Goal: Task Accomplishment & Management: Use online tool/utility

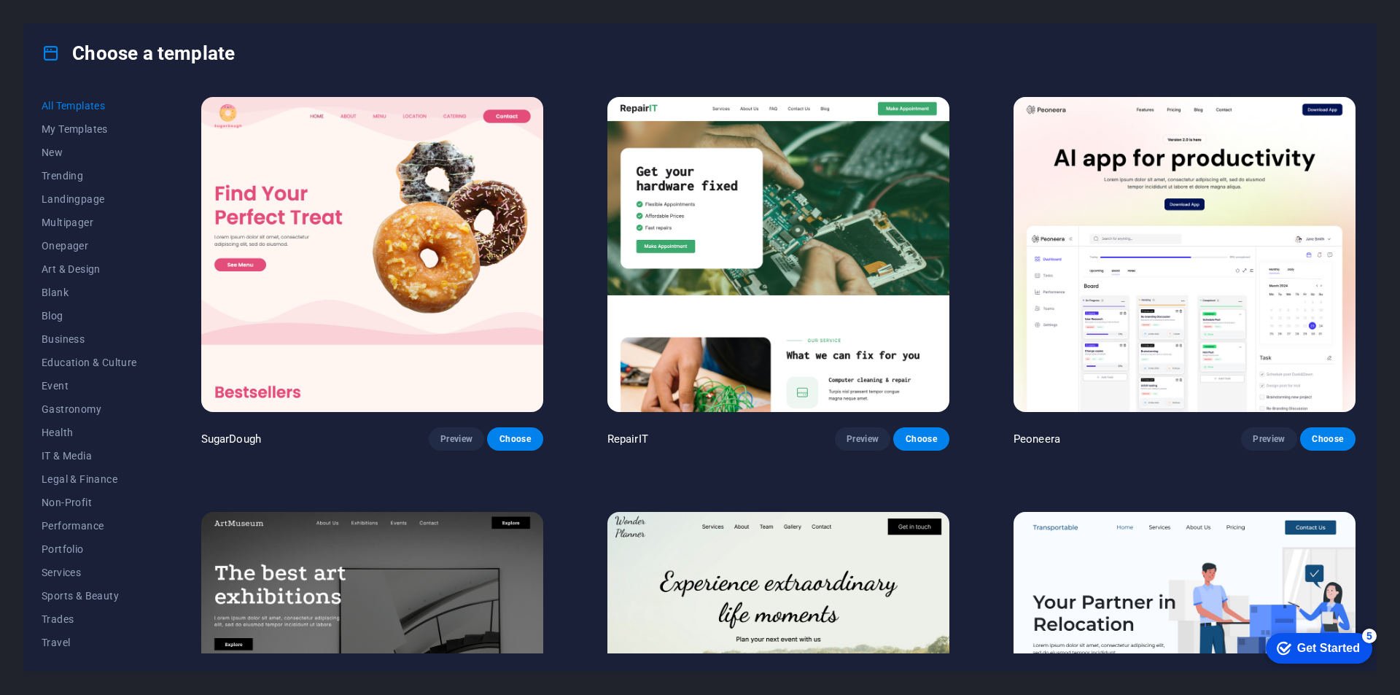
scroll to position [4449, 0]
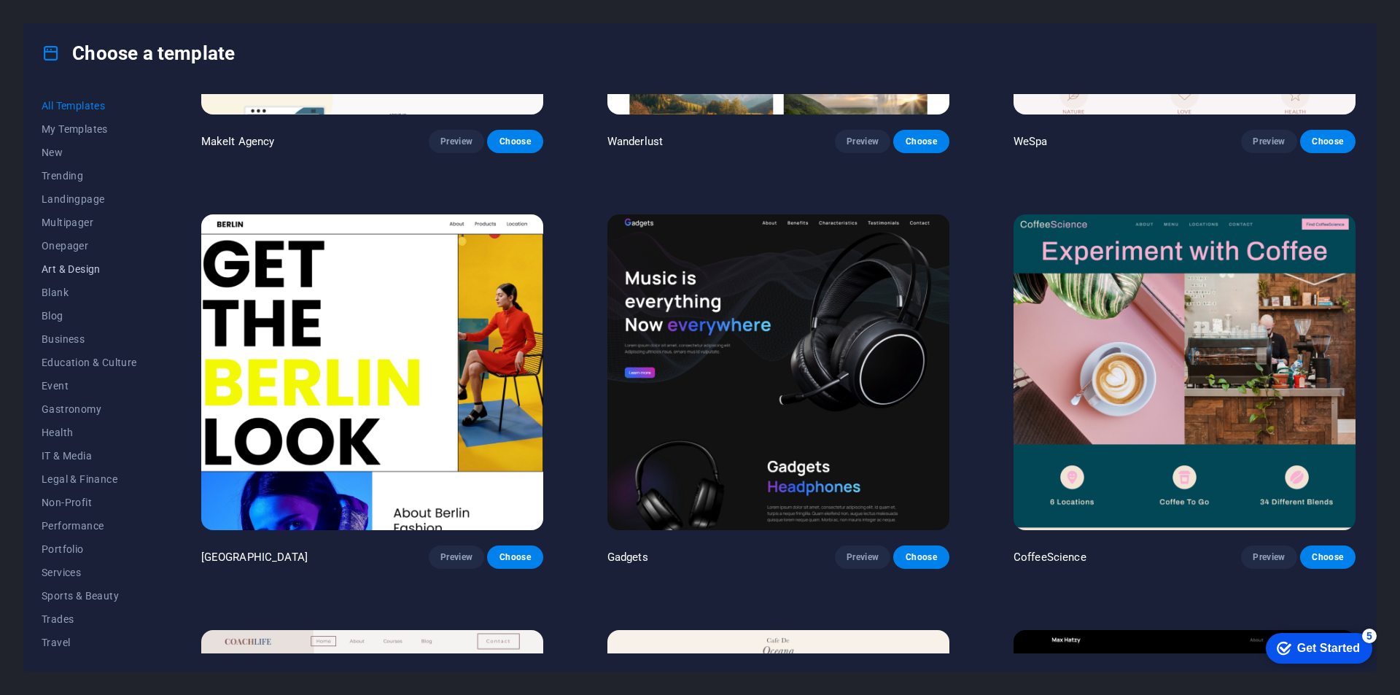
click at [97, 278] on button "Art & Design" at bounding box center [90, 268] width 96 height 23
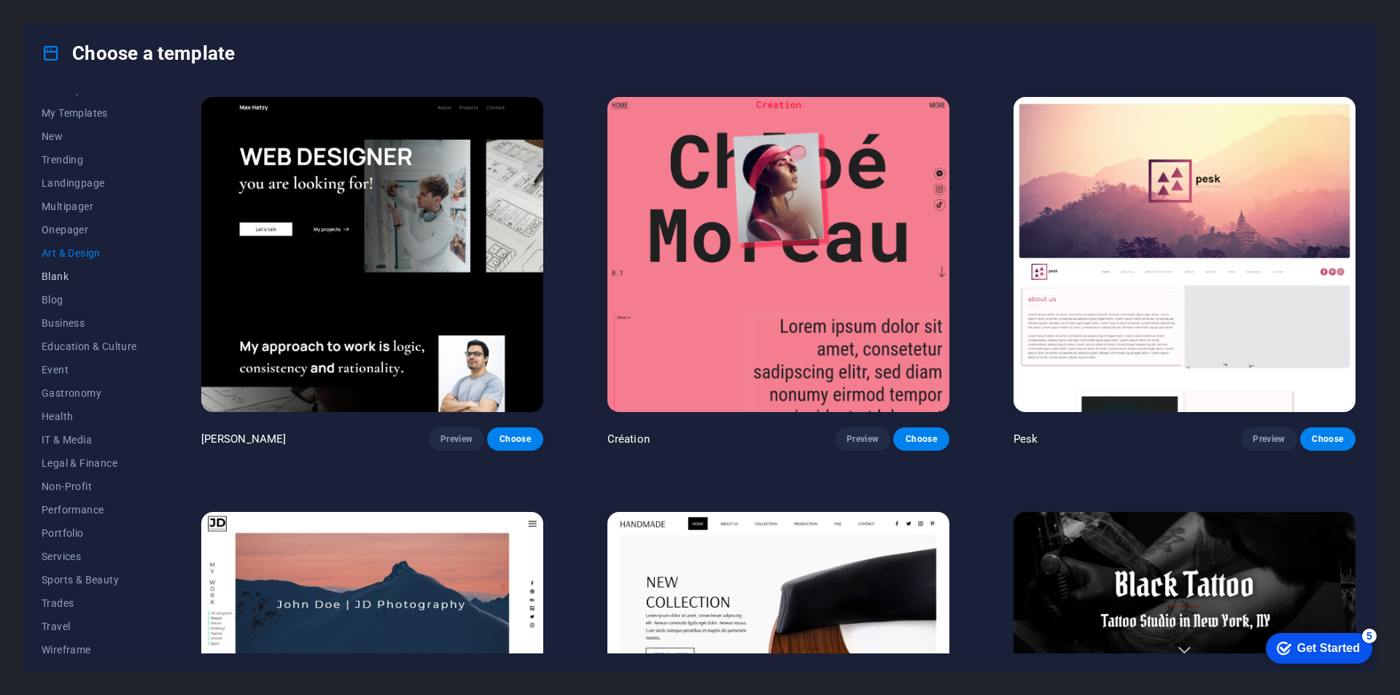
scroll to position [0, 0]
click at [87, 252] on button "Onepager" at bounding box center [90, 245] width 96 height 23
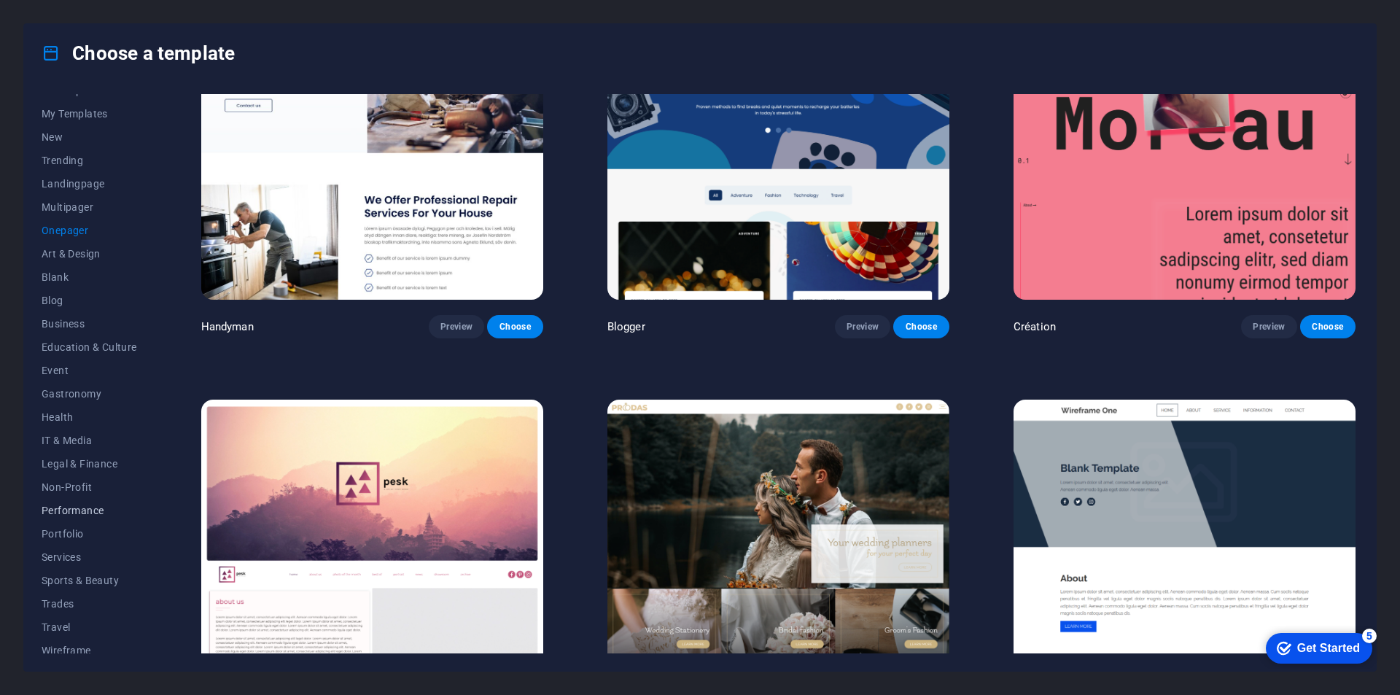
scroll to position [24, 0]
click at [50, 554] on span "Services" at bounding box center [90, 549] width 96 height 12
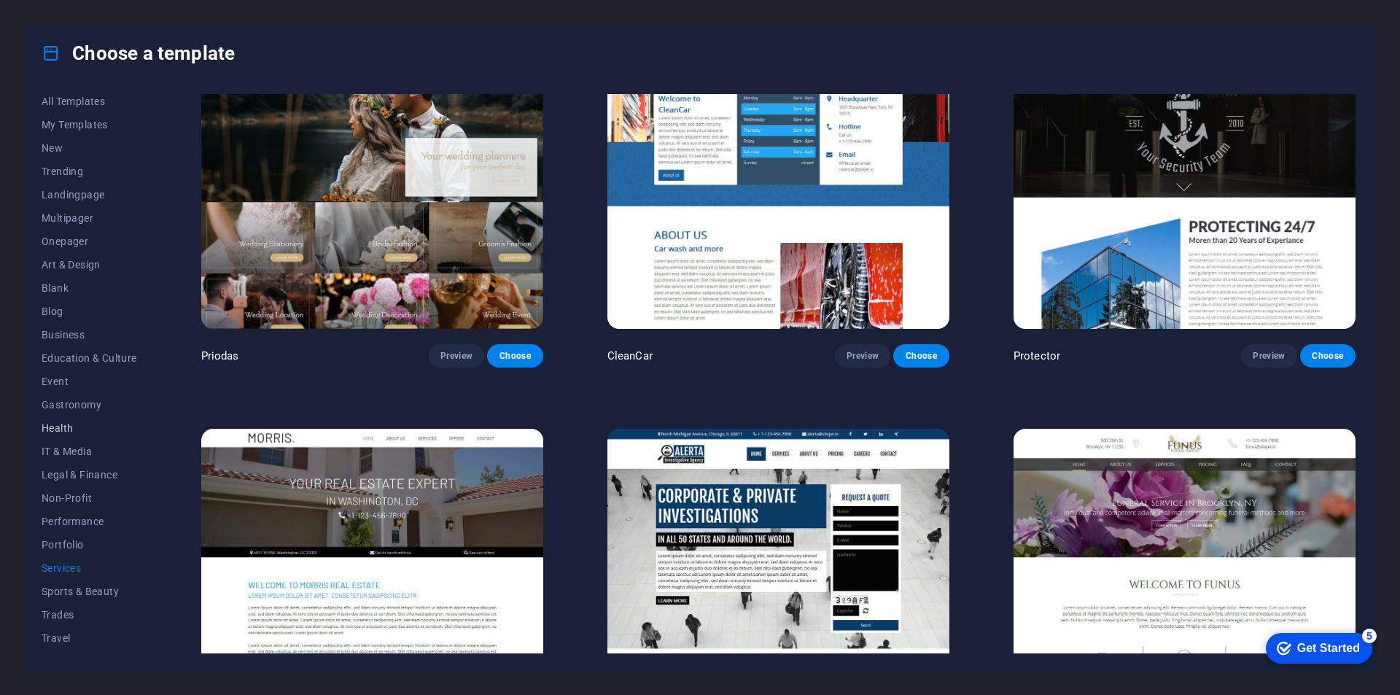
scroll to position [0, 0]
click at [50, 156] on span "New" at bounding box center [90, 153] width 96 height 12
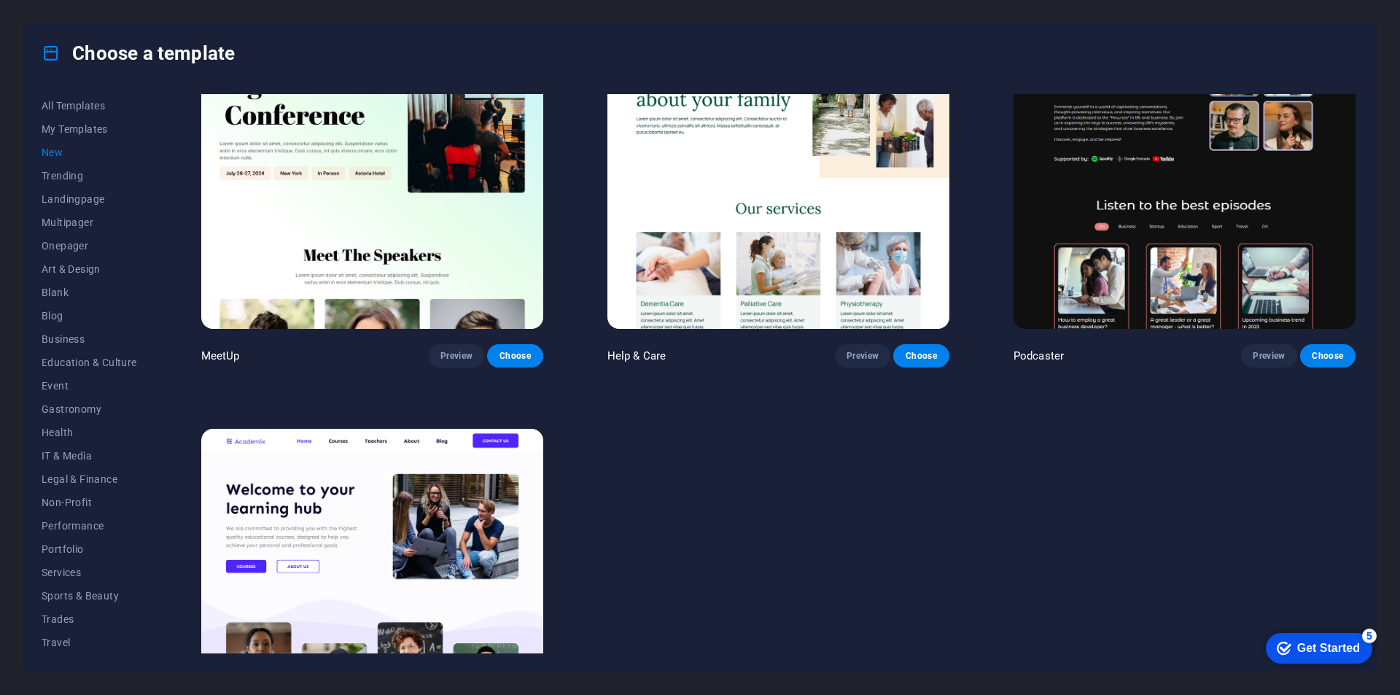
scroll to position [1329, 0]
click at [65, 120] on button "My Templates" at bounding box center [90, 128] width 96 height 23
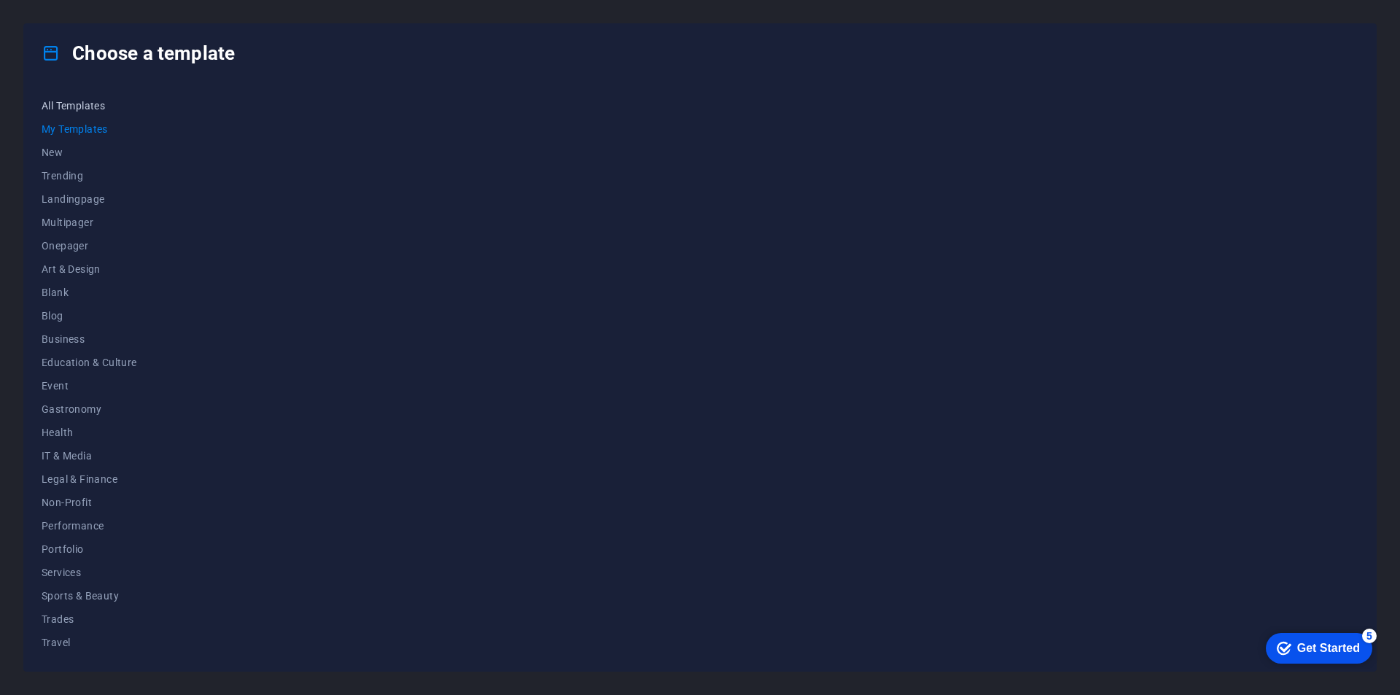
click at [80, 98] on button "All Templates" at bounding box center [90, 105] width 96 height 23
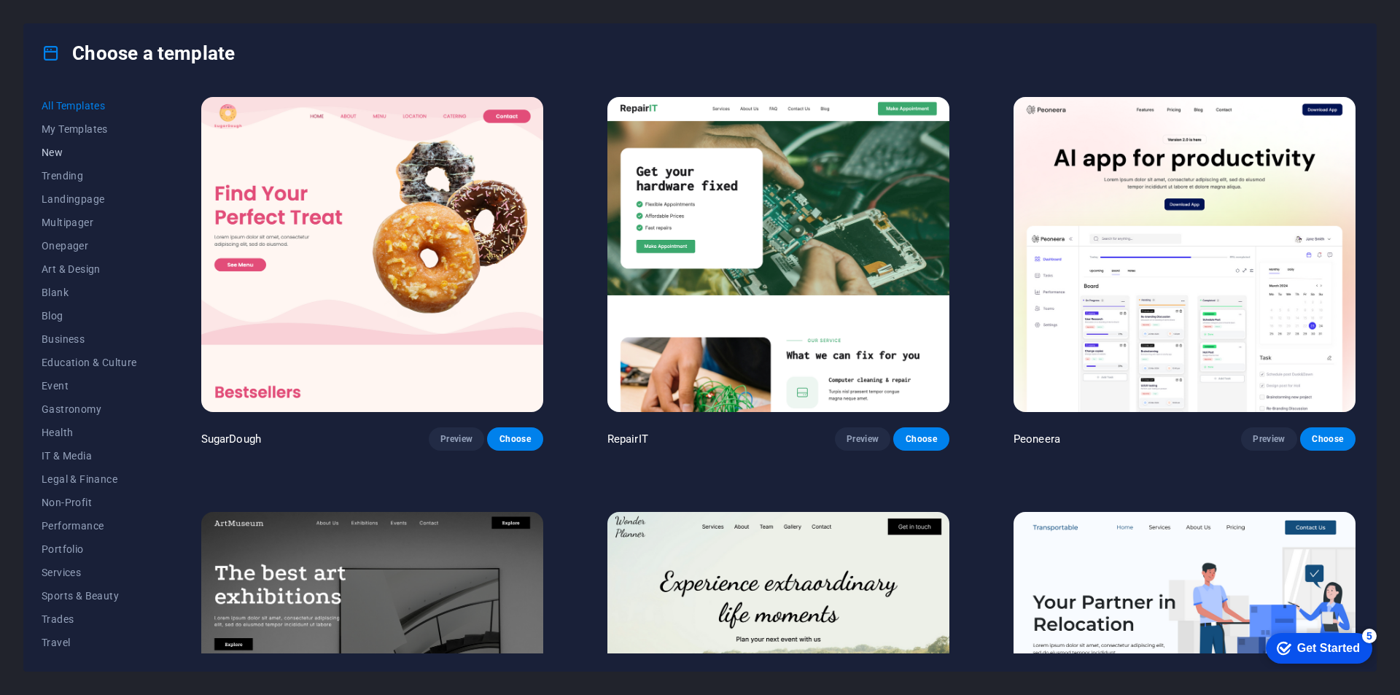
click at [66, 151] on span "New" at bounding box center [90, 153] width 96 height 12
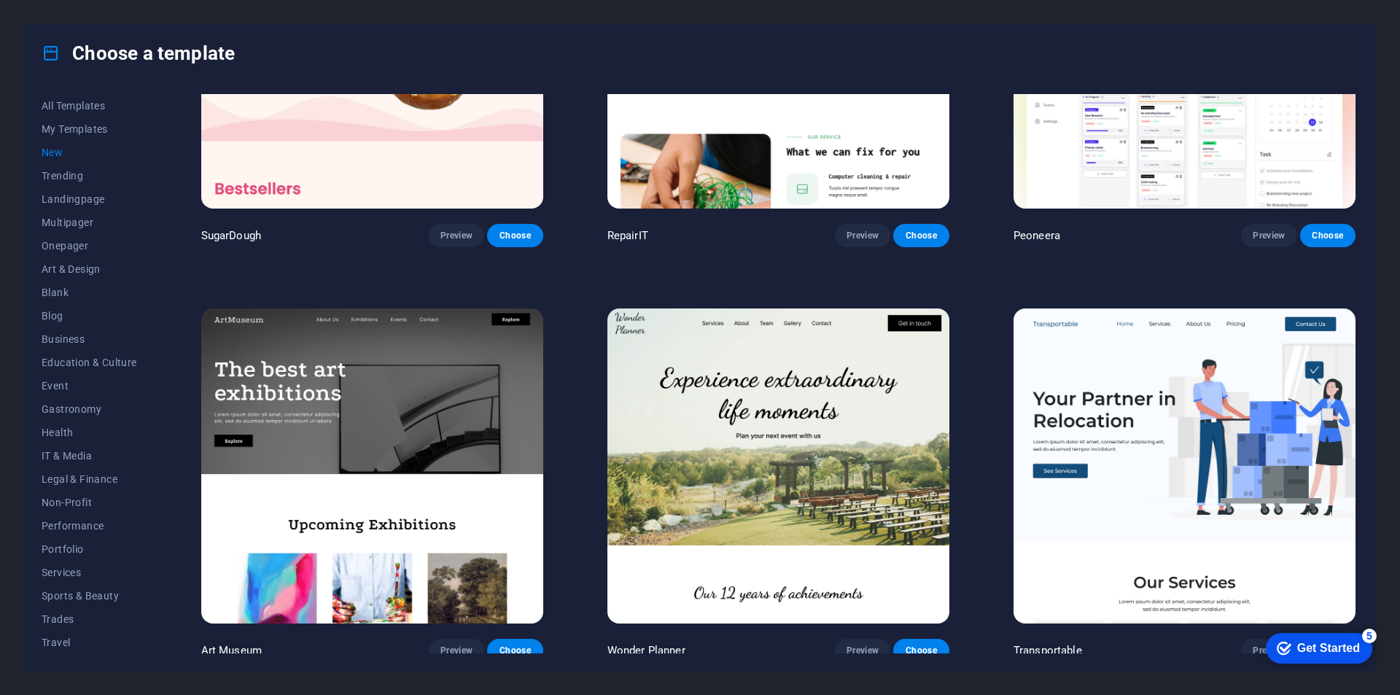
scroll to position [438, 0]
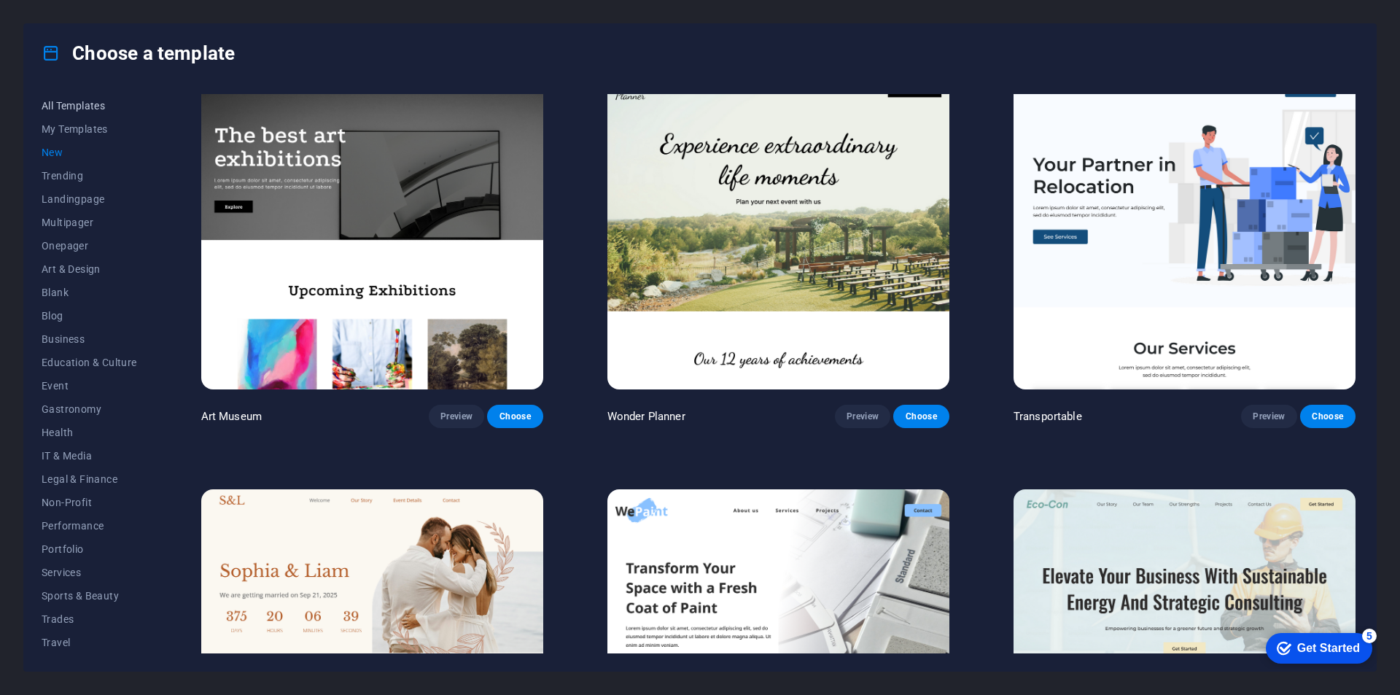
click at [100, 111] on span "All Templates" at bounding box center [90, 106] width 96 height 12
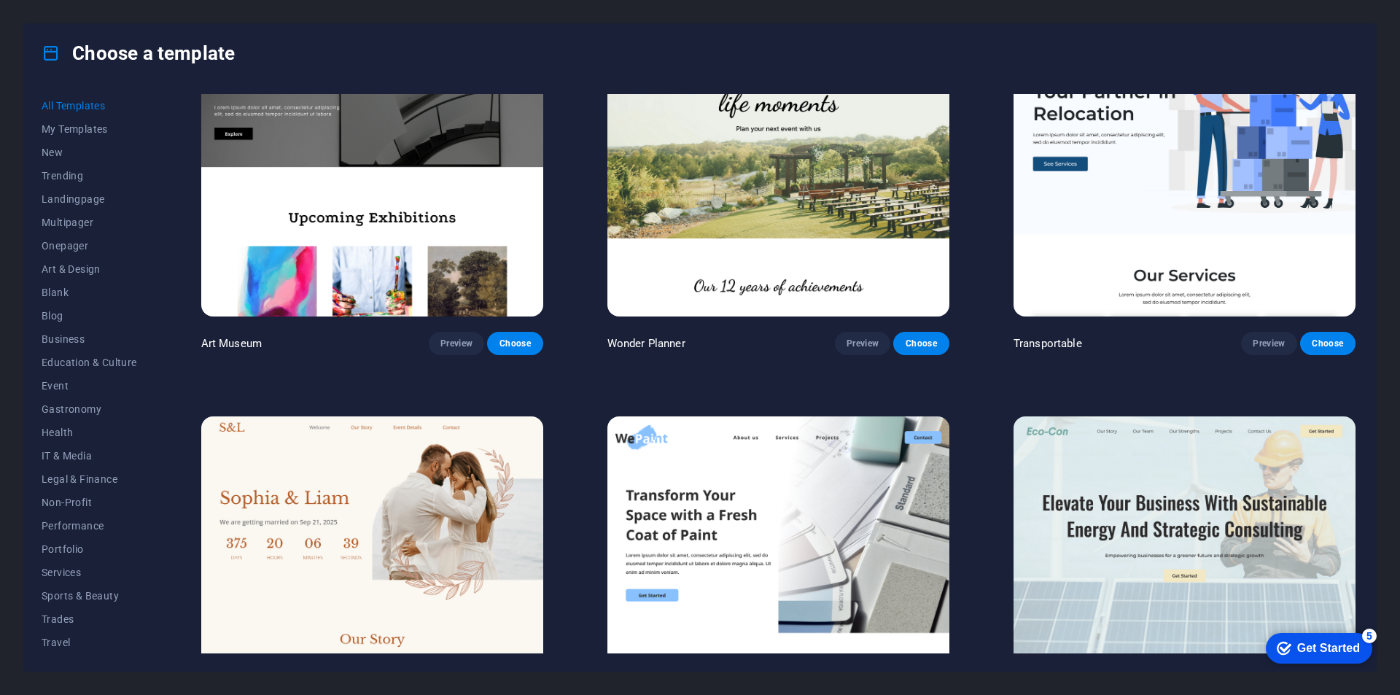
scroll to position [73, 0]
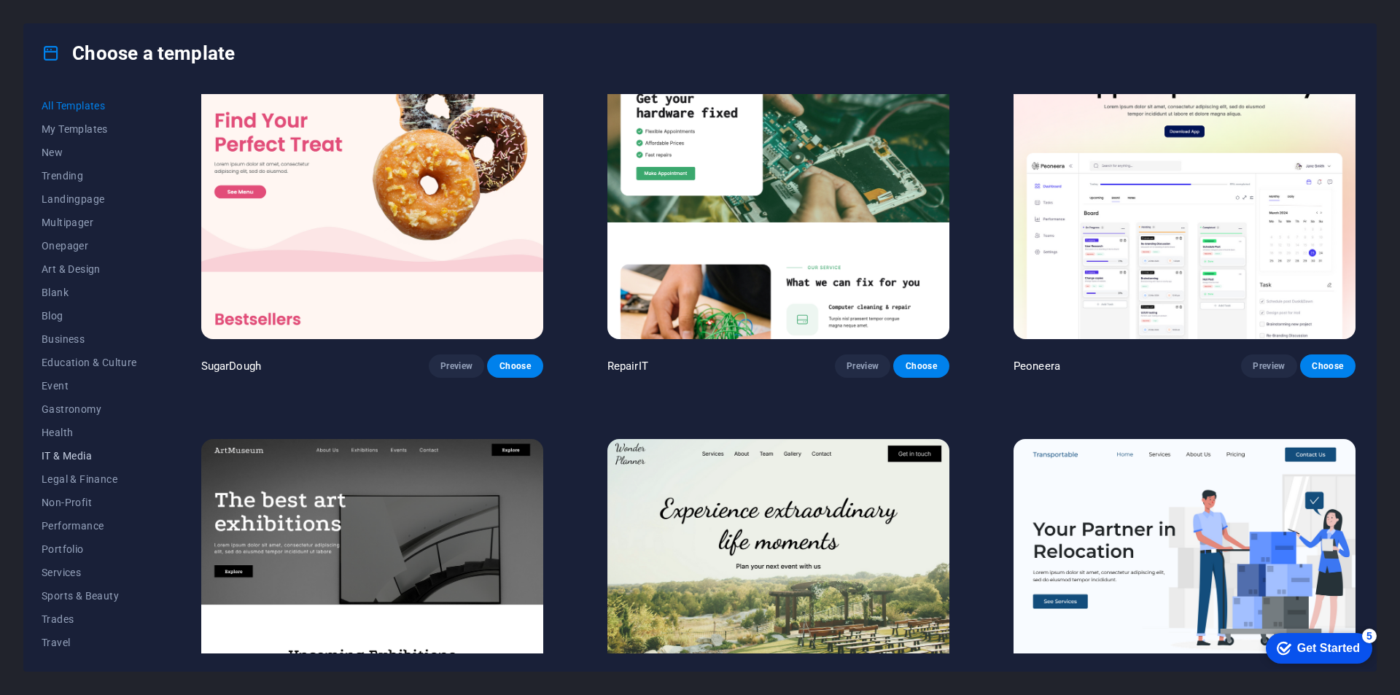
click at [55, 460] on span "IT & Media" at bounding box center [90, 456] width 96 height 12
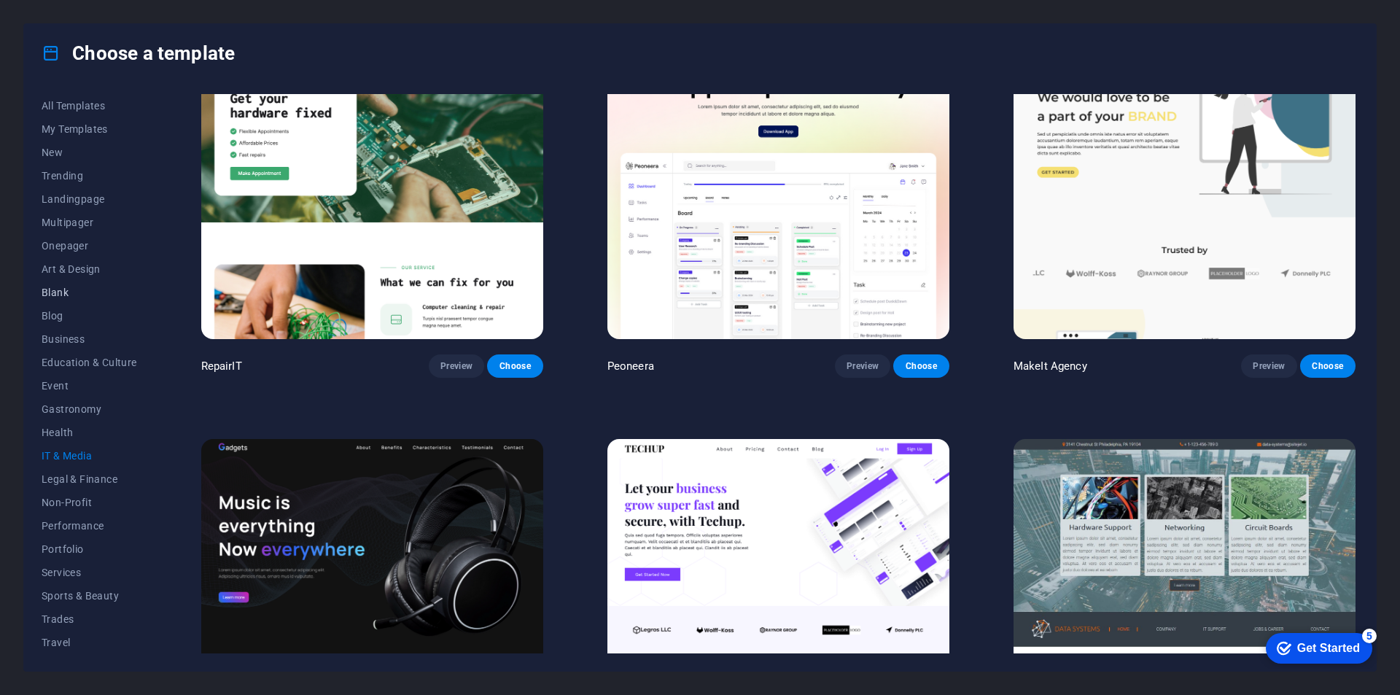
click at [68, 298] on span "Blank" at bounding box center [90, 293] width 96 height 12
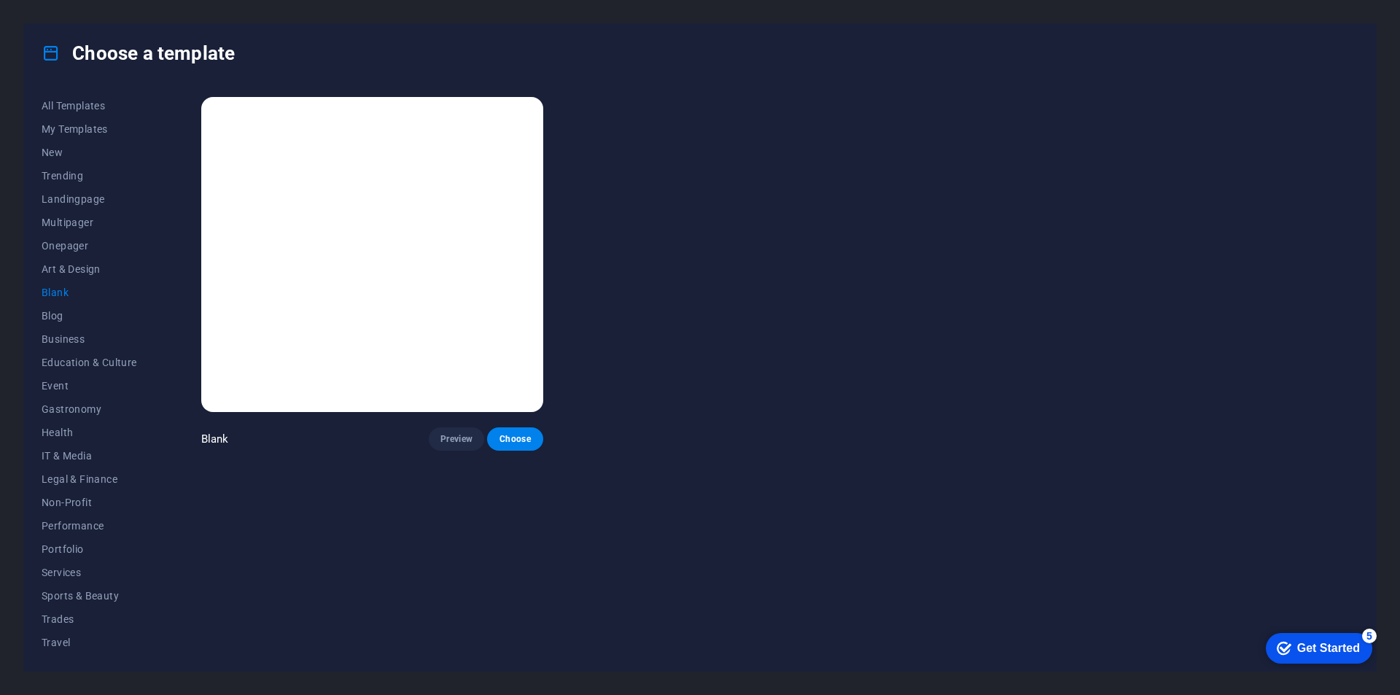
scroll to position [0, 0]
click at [74, 452] on span "IT & Media" at bounding box center [90, 456] width 96 height 12
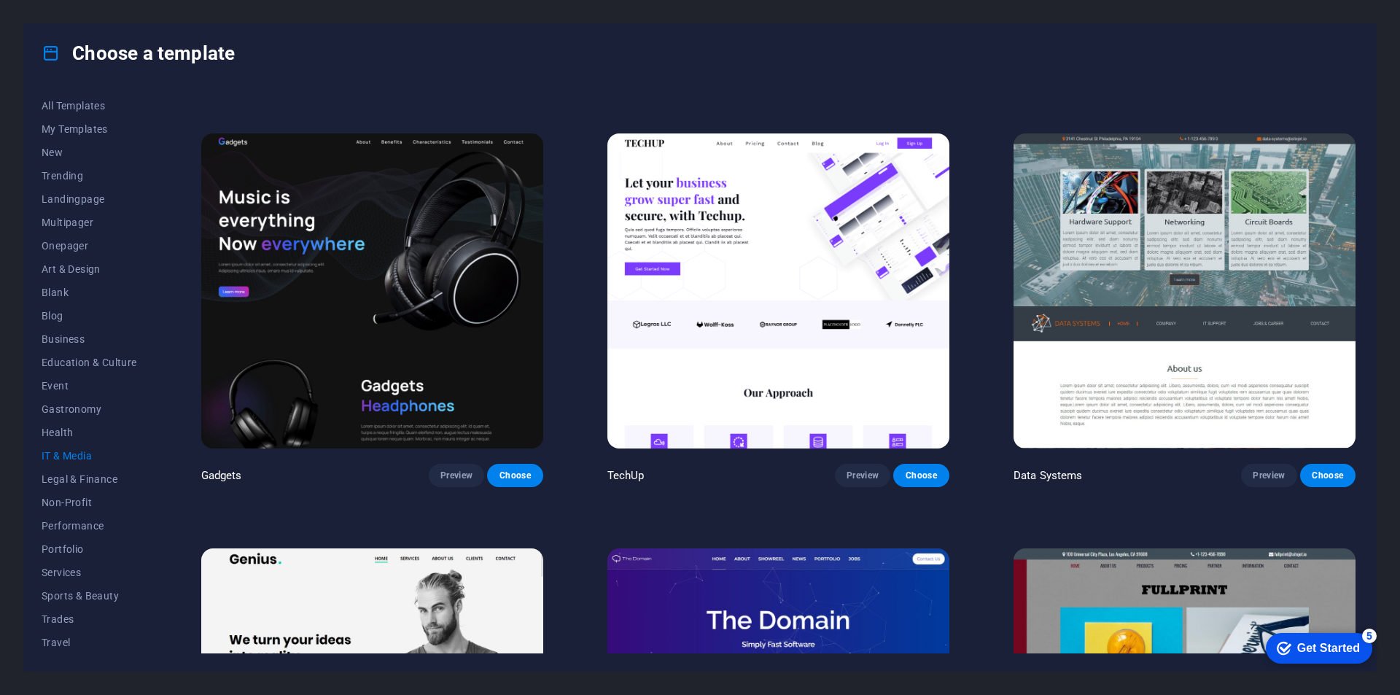
scroll to position [438, 0]
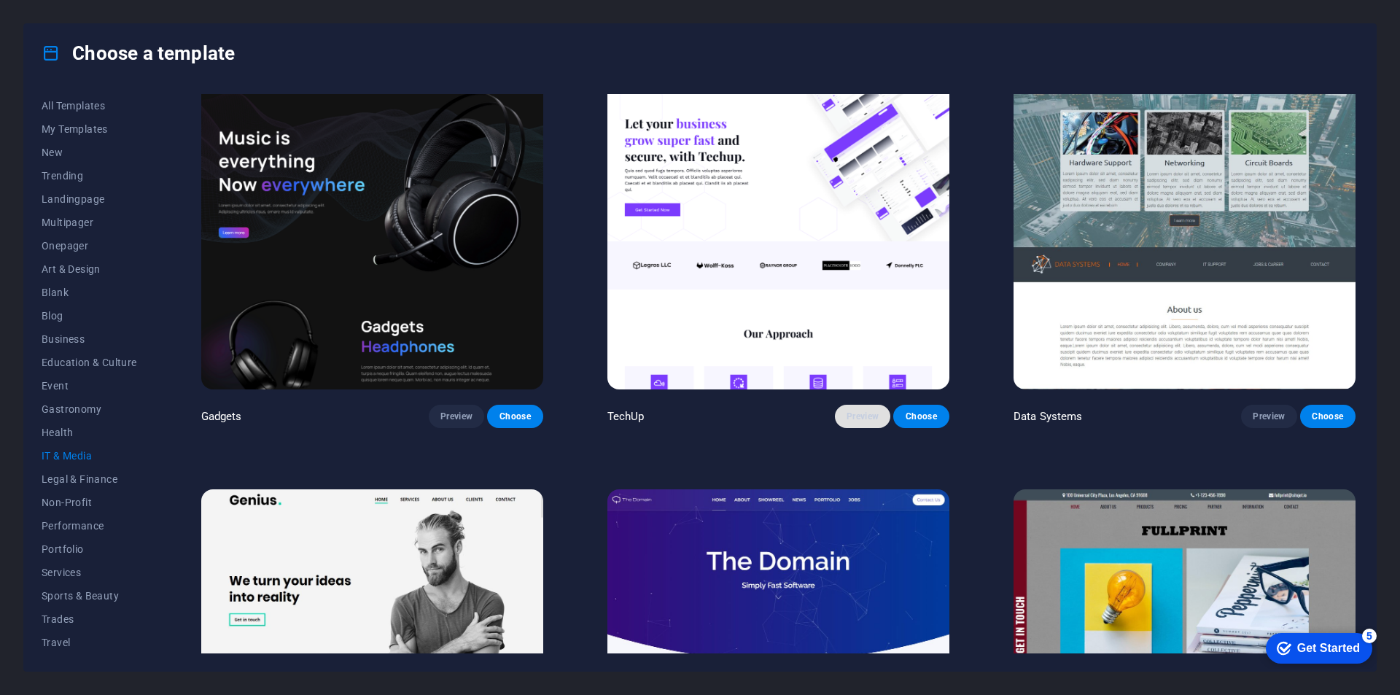
click at [857, 419] on span "Preview" at bounding box center [863, 417] width 32 height 12
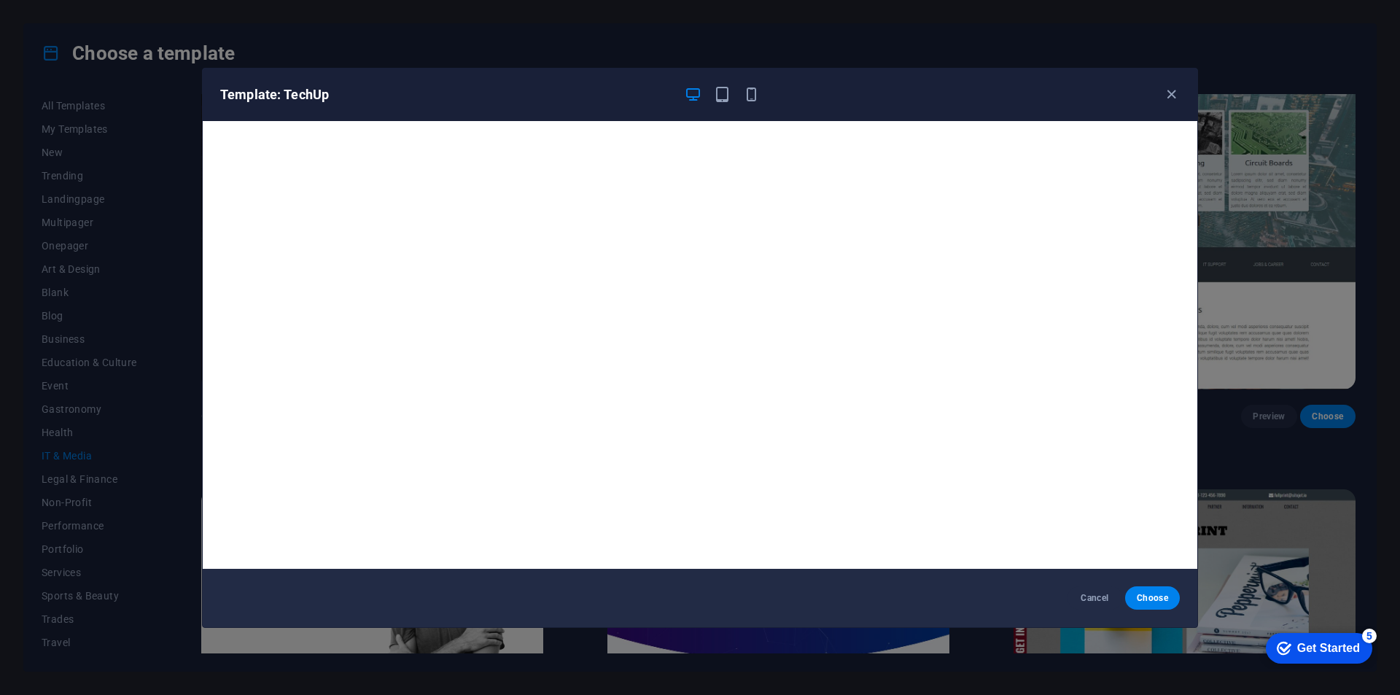
click at [1298, 365] on div "Template: TechUp Cancel Choose" at bounding box center [700, 347] width 1400 height 695
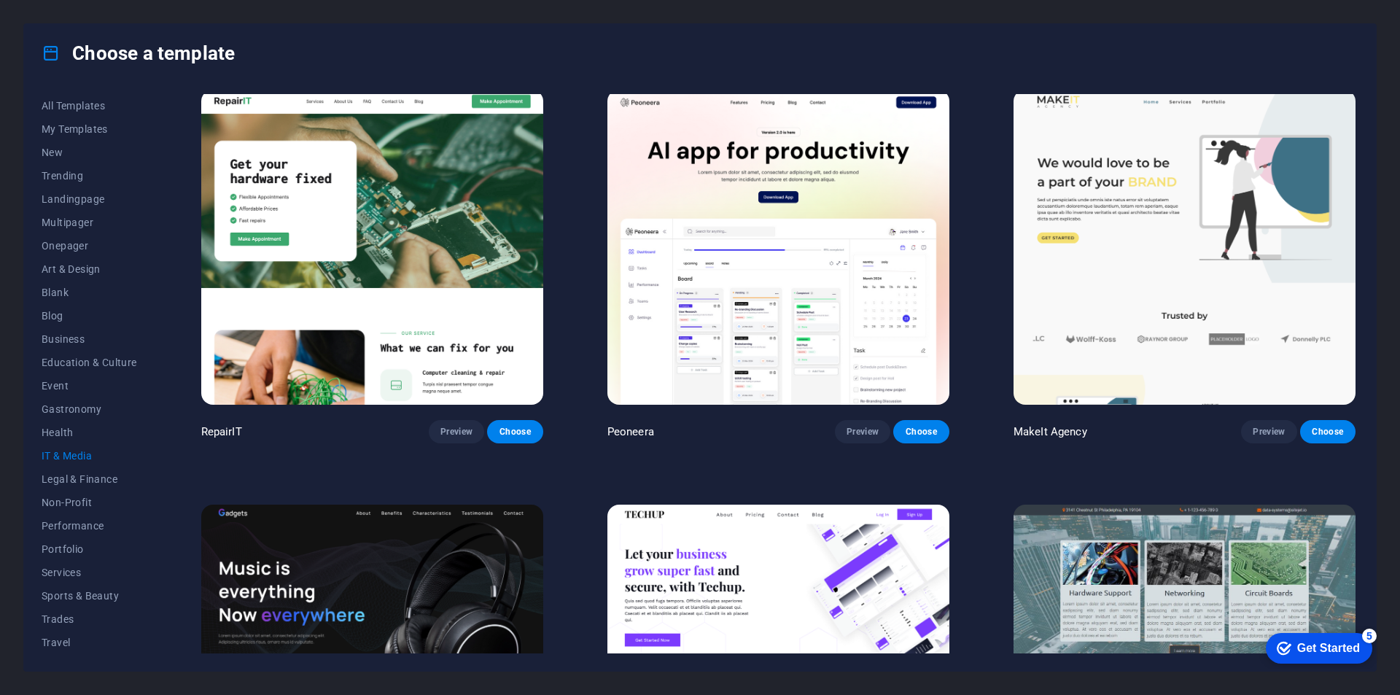
scroll to position [0, 0]
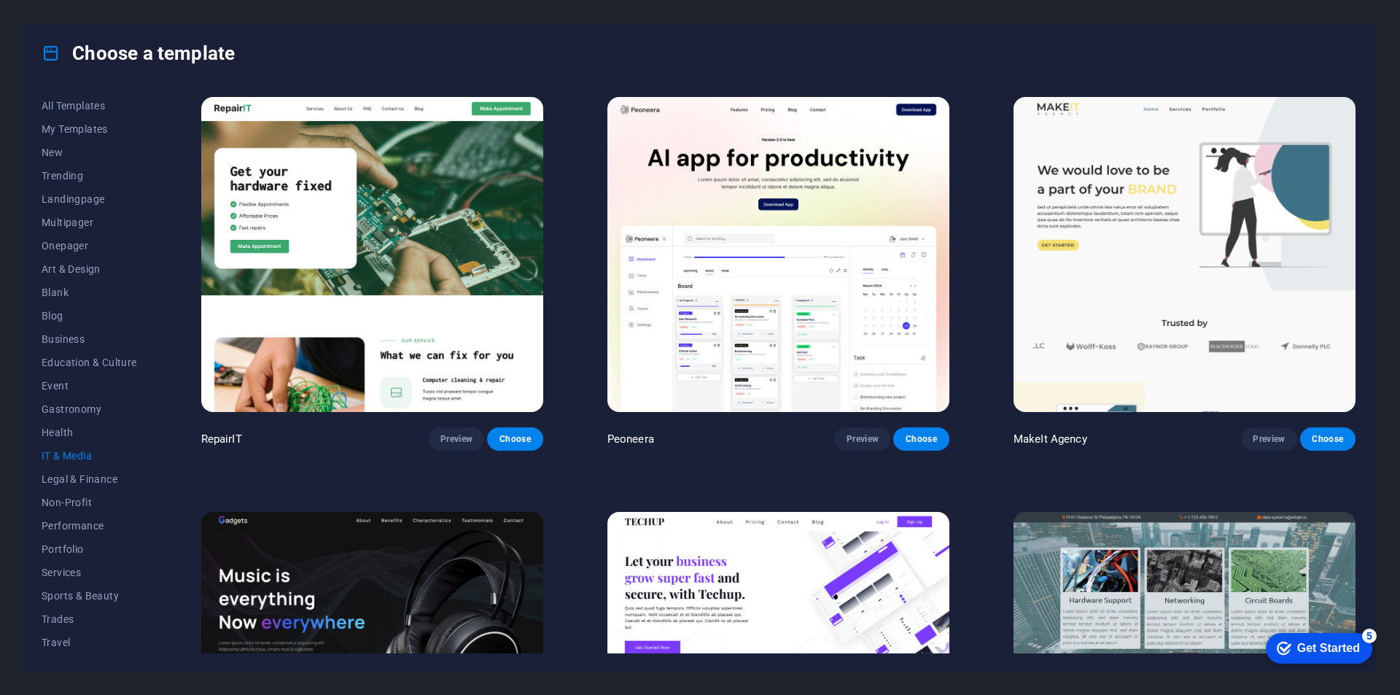
click at [872, 300] on img at bounding box center [779, 254] width 342 height 315
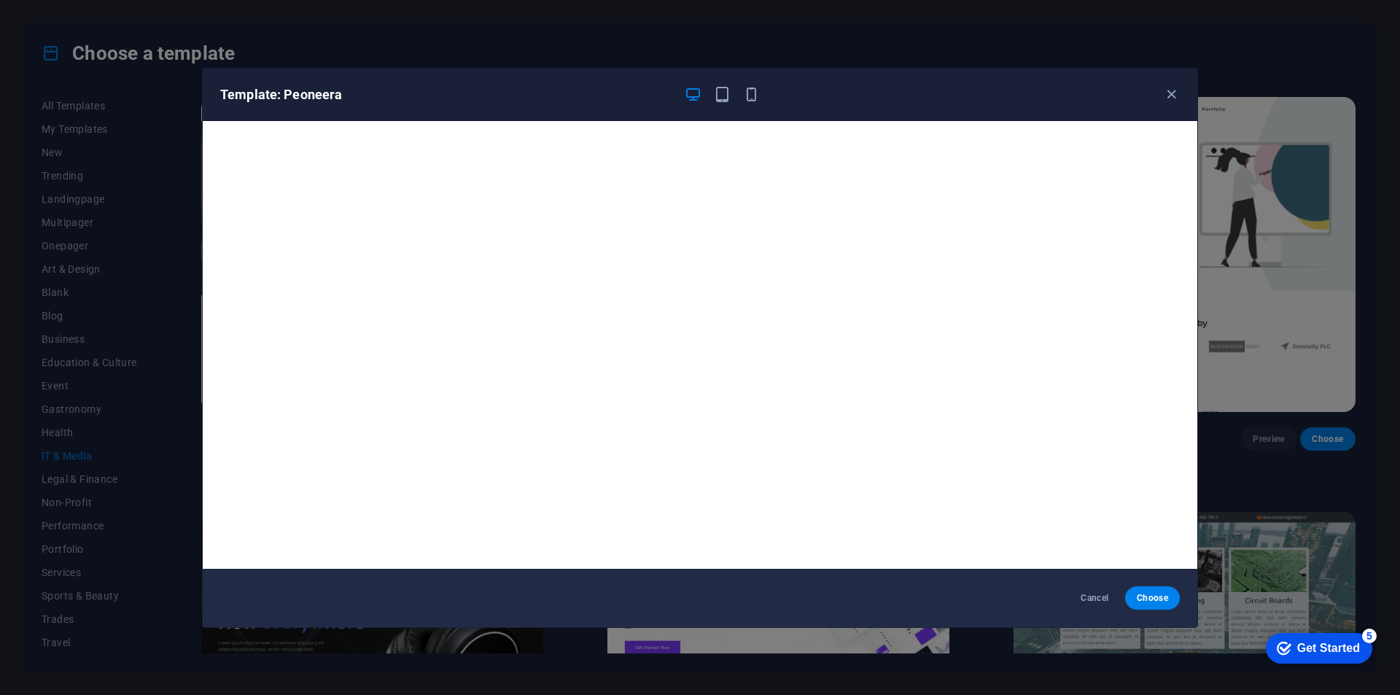
click at [1325, 309] on div "Template: Peoneera Cancel Choose" at bounding box center [700, 347] width 1400 height 695
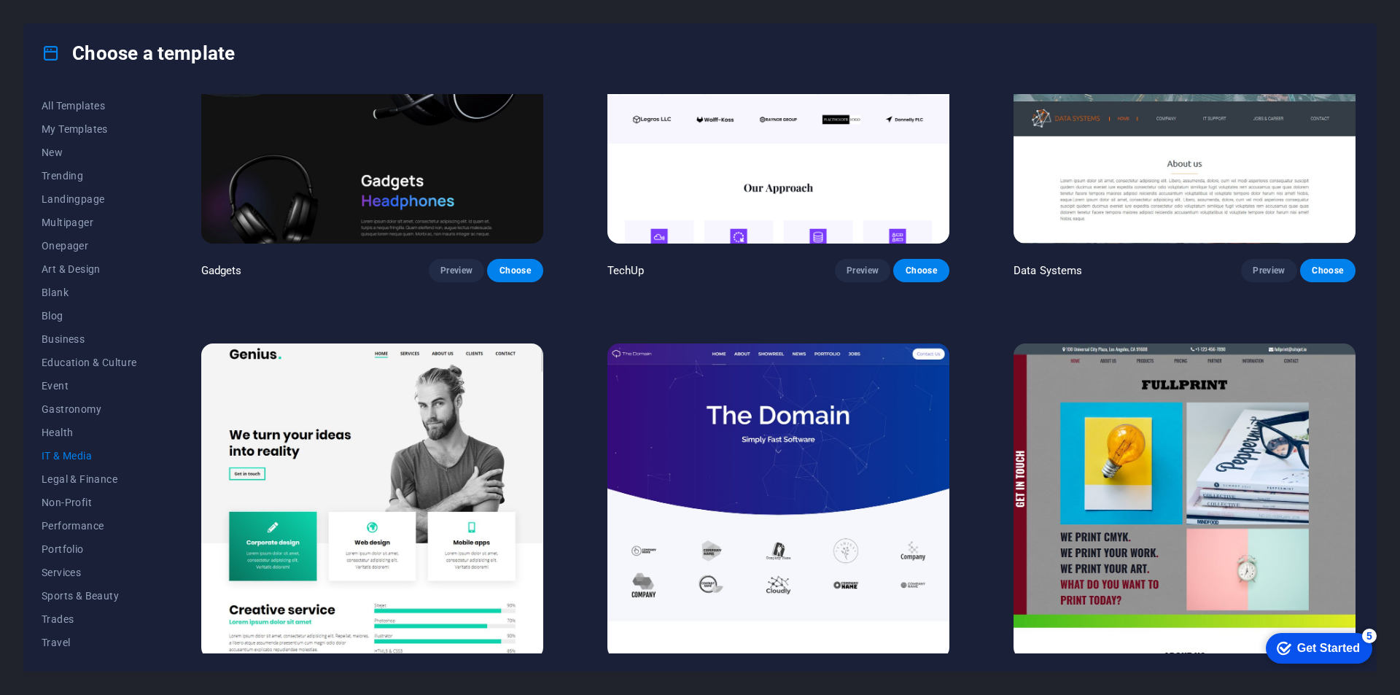
scroll to position [802, 0]
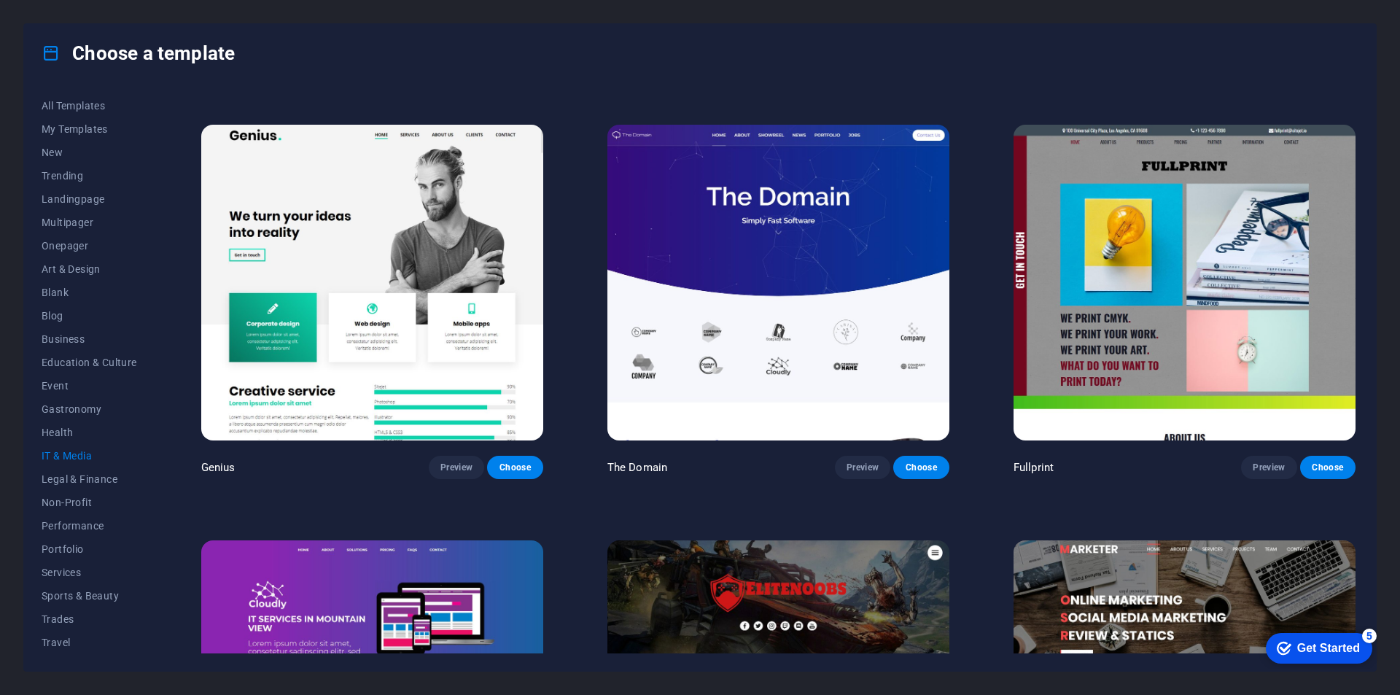
click at [858, 299] on img at bounding box center [779, 282] width 342 height 315
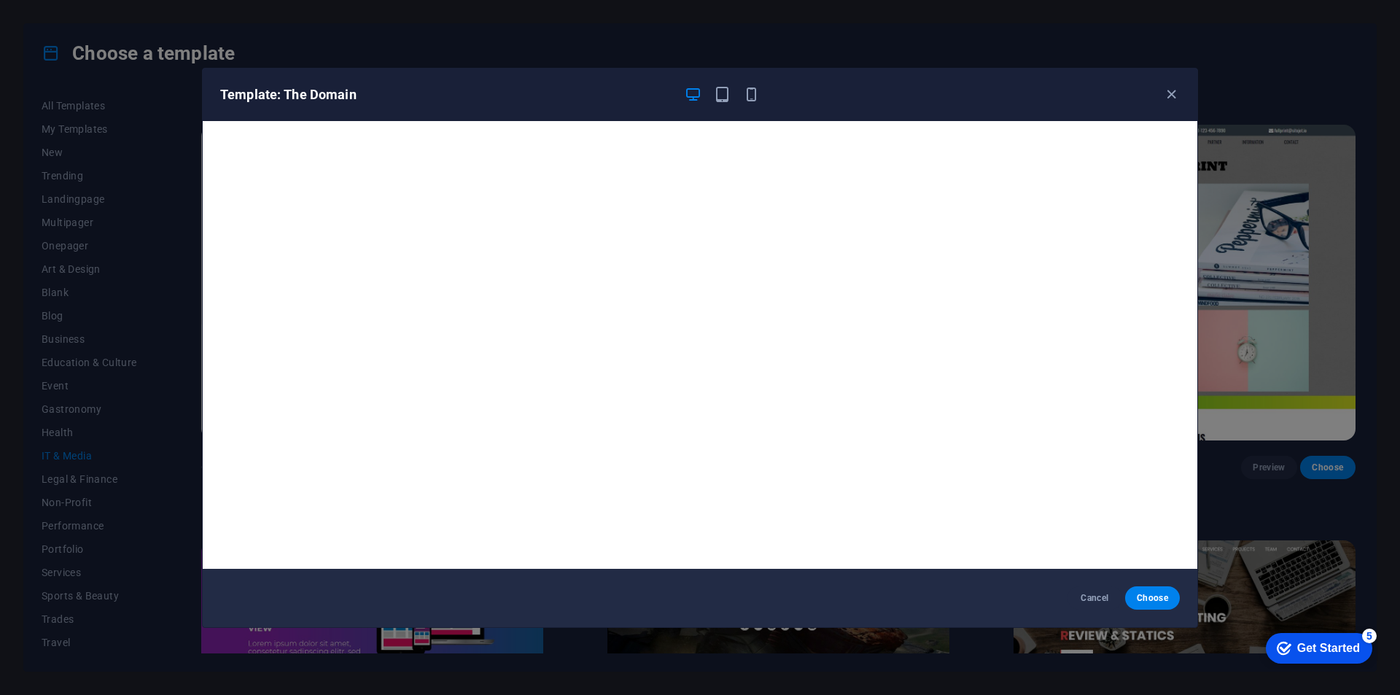
click at [1351, 288] on div "Template: The Domain Cancel Choose" at bounding box center [700, 347] width 1400 height 695
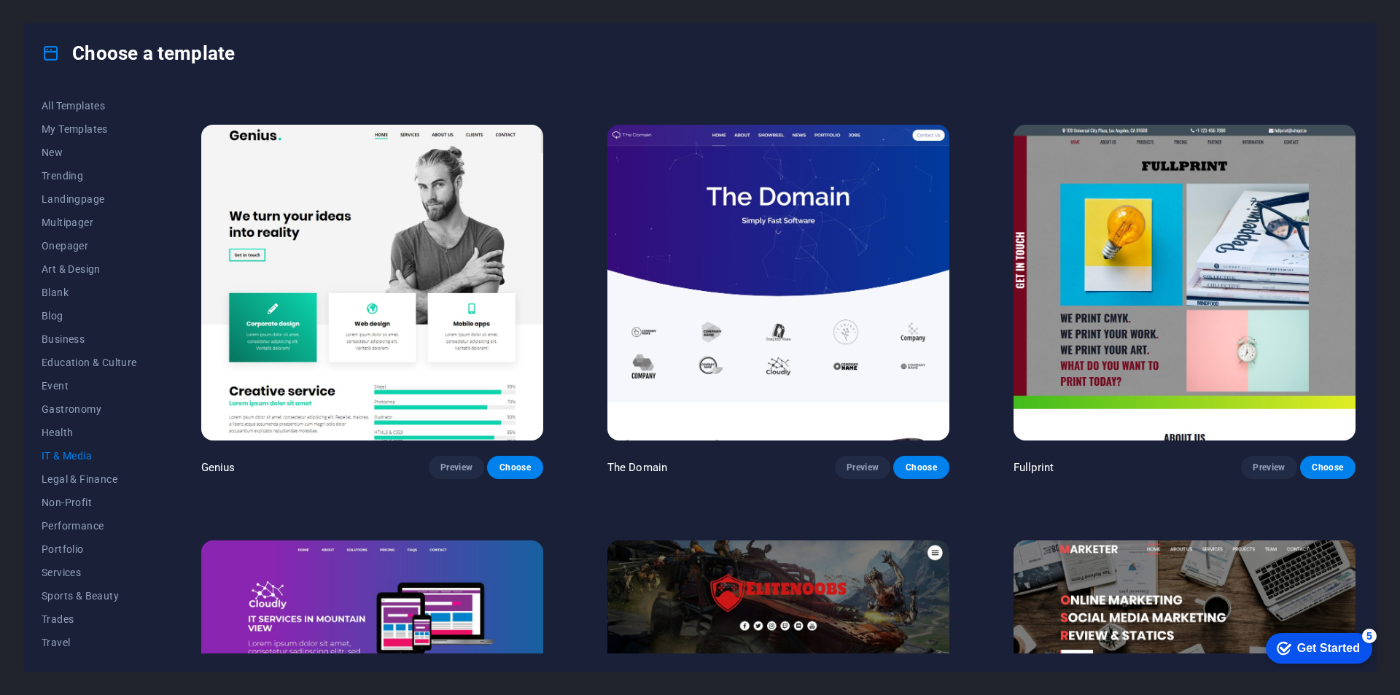
click at [1226, 315] on img at bounding box center [1185, 282] width 342 height 315
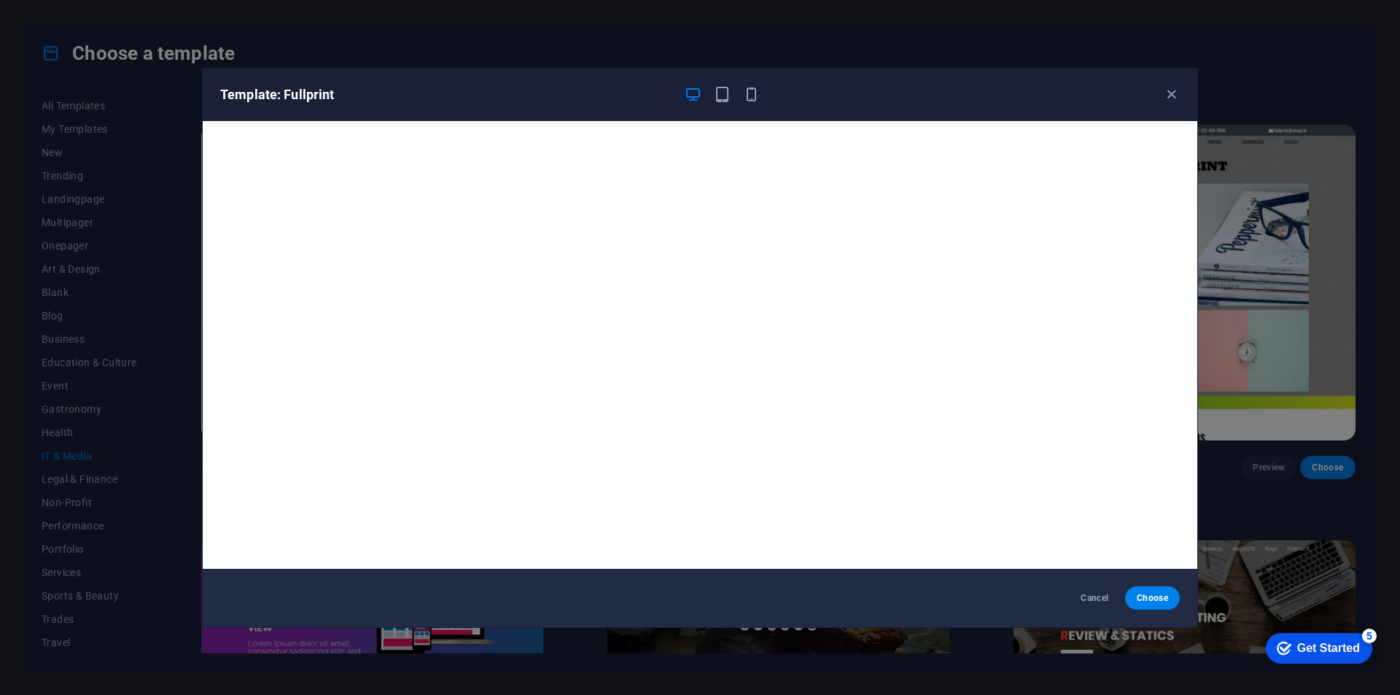
click at [1328, 232] on div "Template: Fullprint Cancel Choose" at bounding box center [700, 347] width 1400 height 695
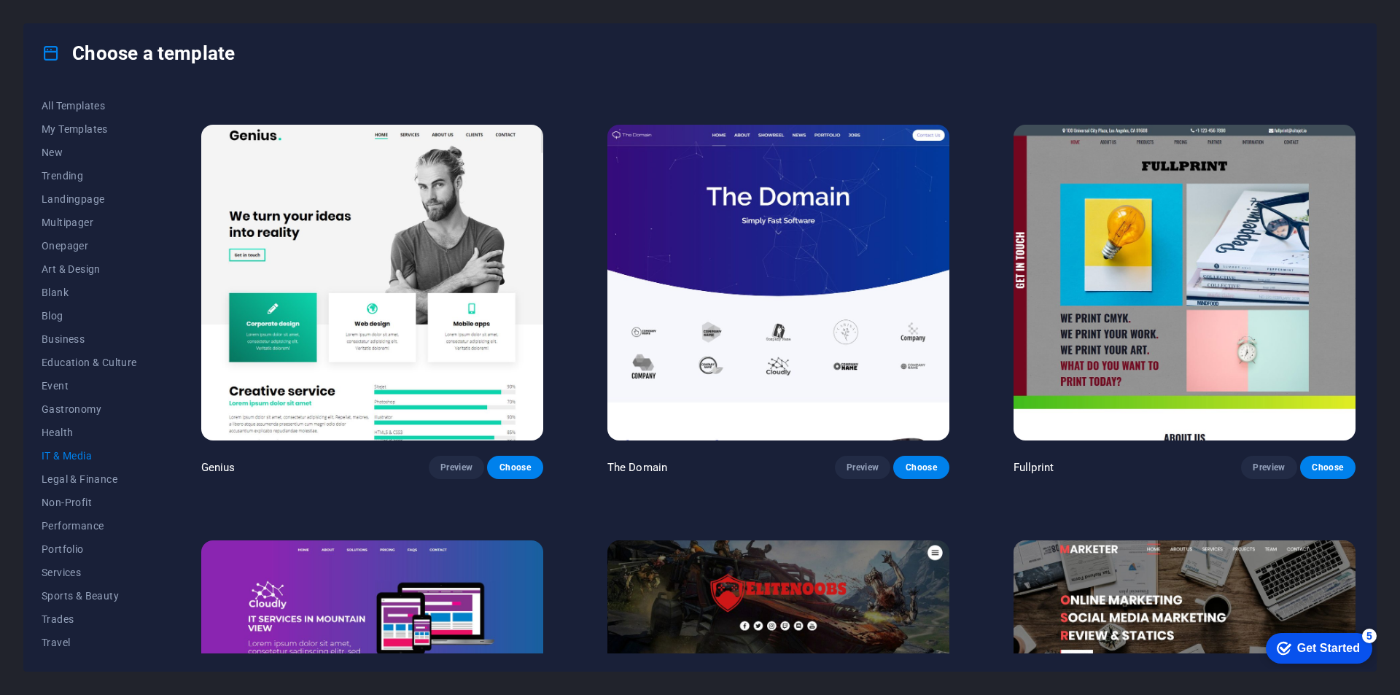
scroll to position [1036, 0]
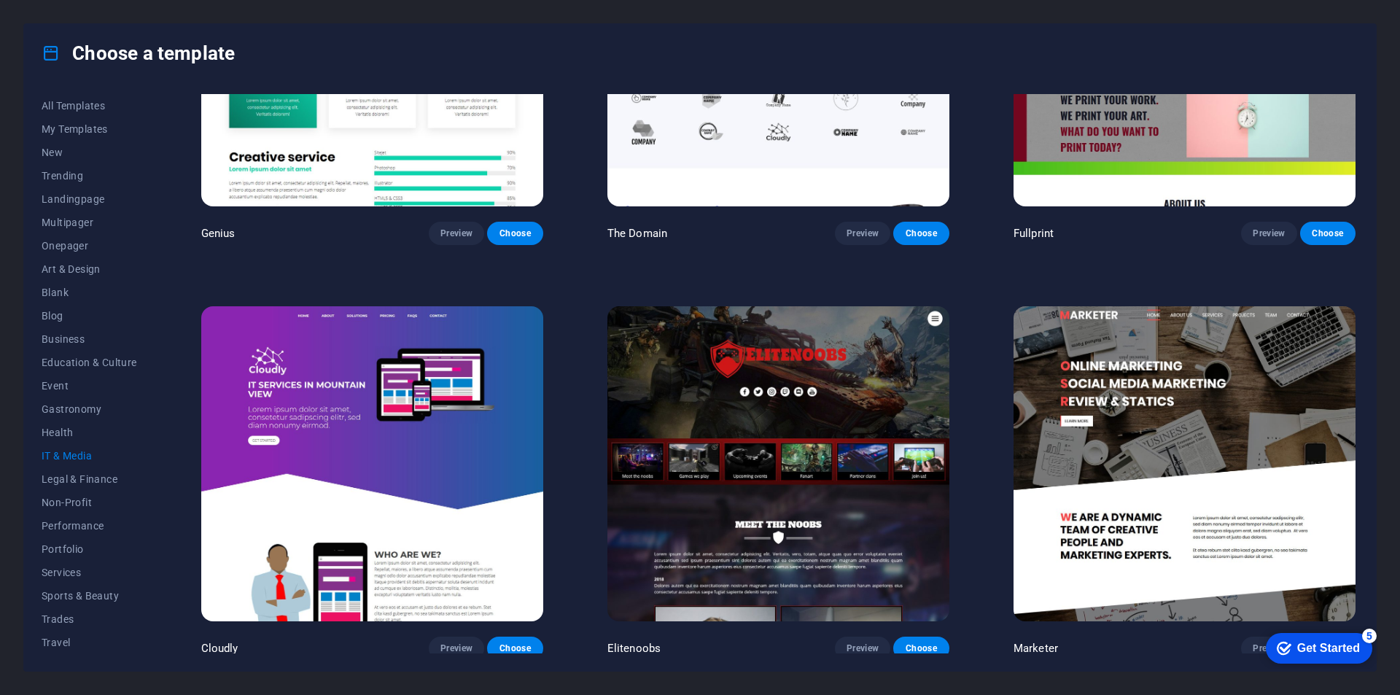
click at [442, 395] on img at bounding box center [372, 463] width 342 height 315
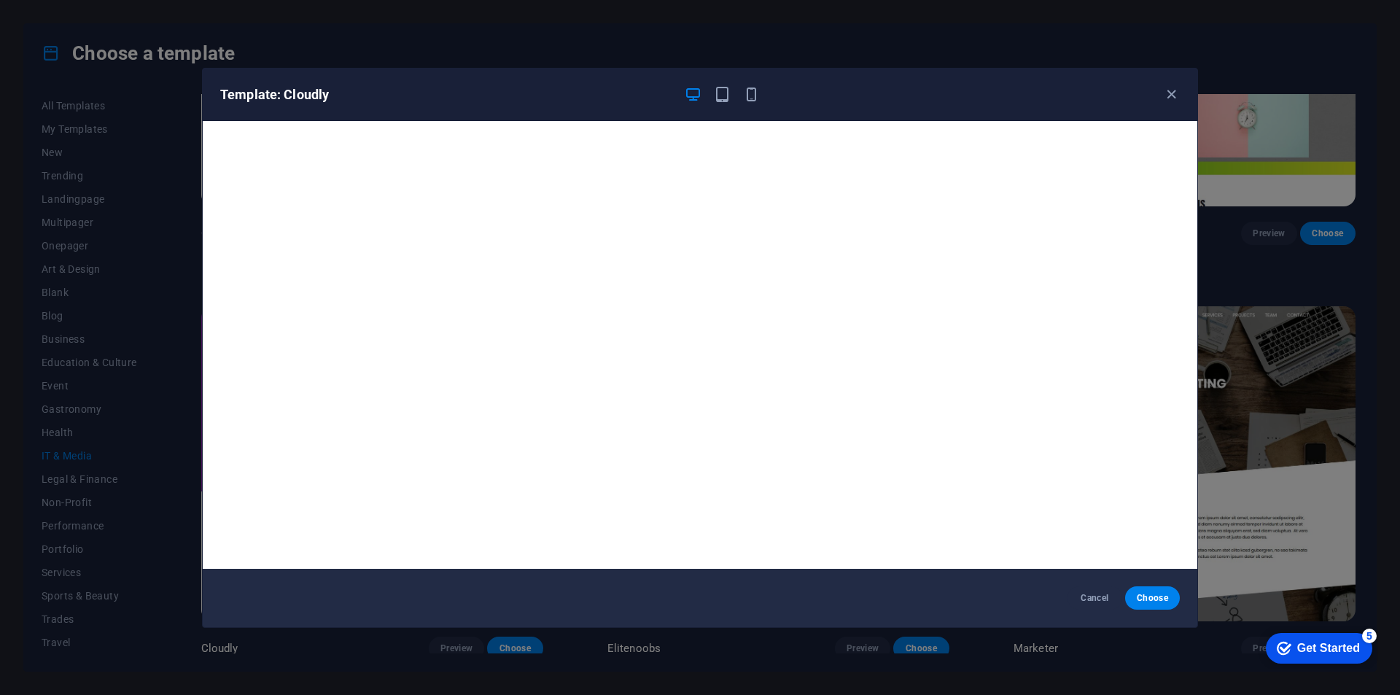
click at [1333, 325] on div "Template: Cloudly Cancel Choose" at bounding box center [700, 347] width 1400 height 695
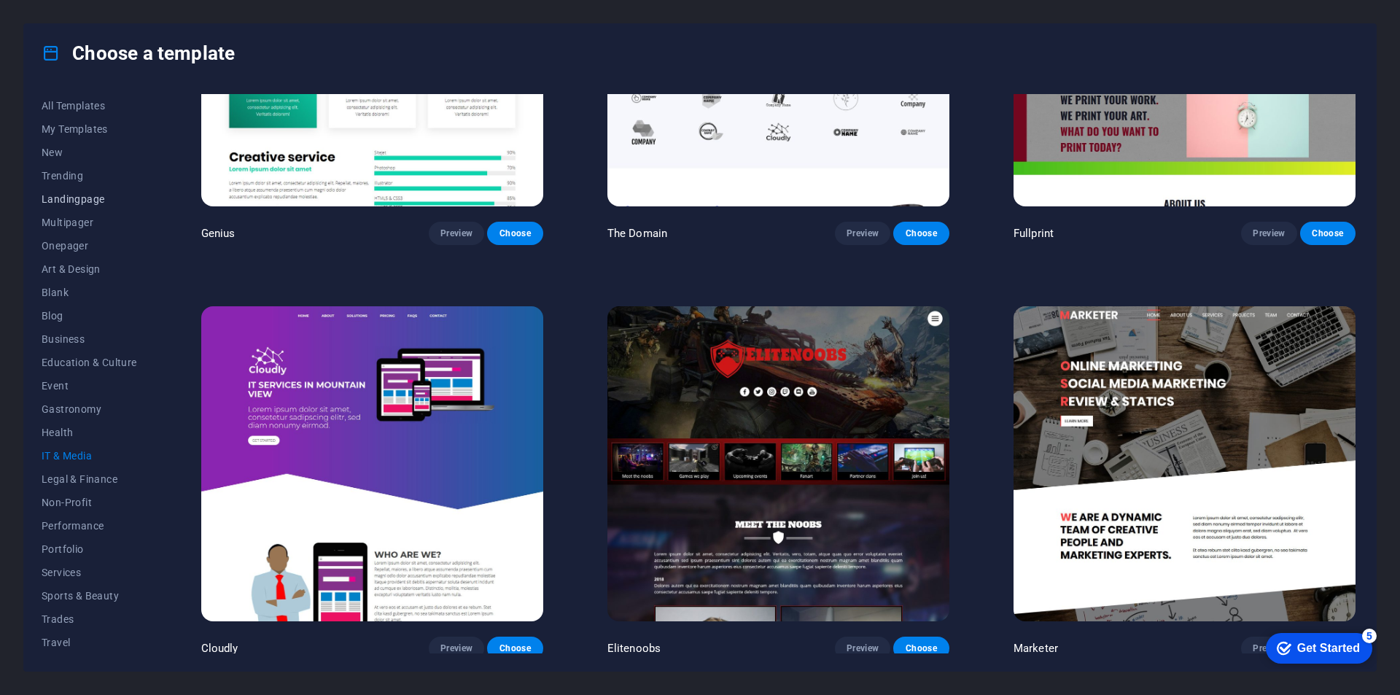
click at [77, 203] on span "Landingpage" at bounding box center [90, 199] width 96 height 12
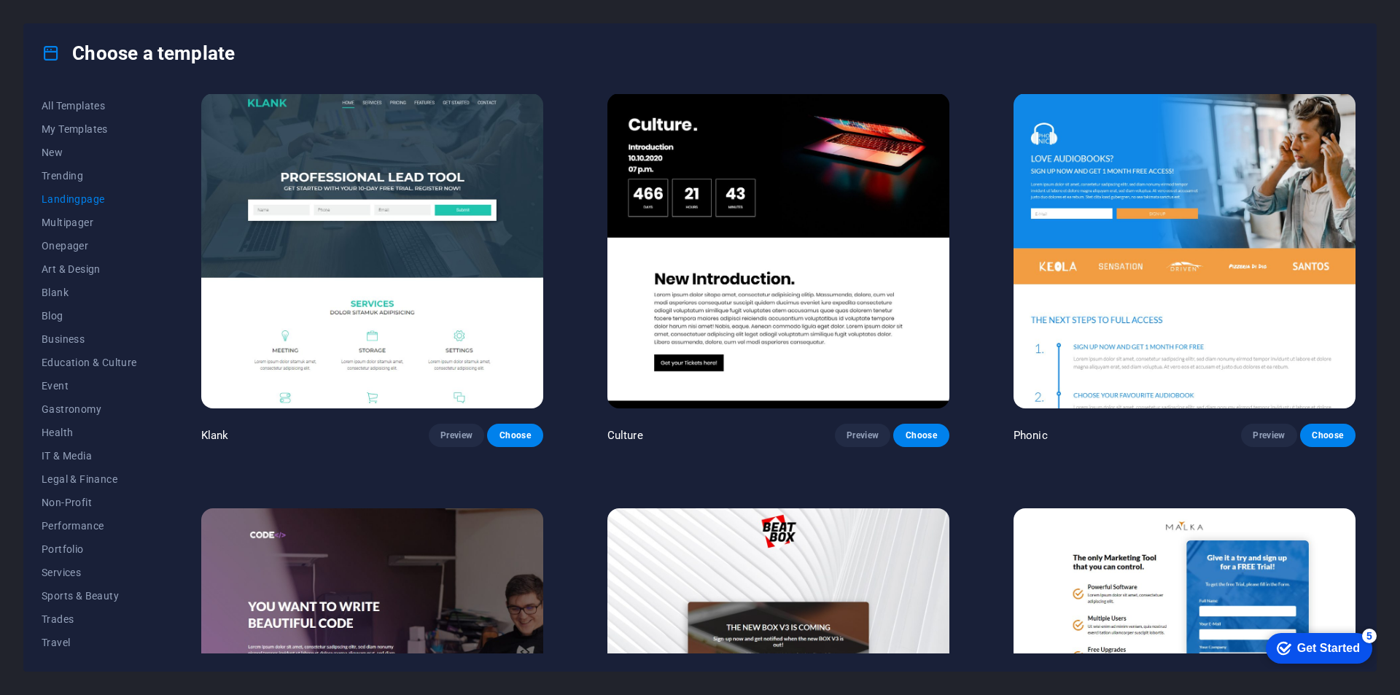
scroll to position [0, 0]
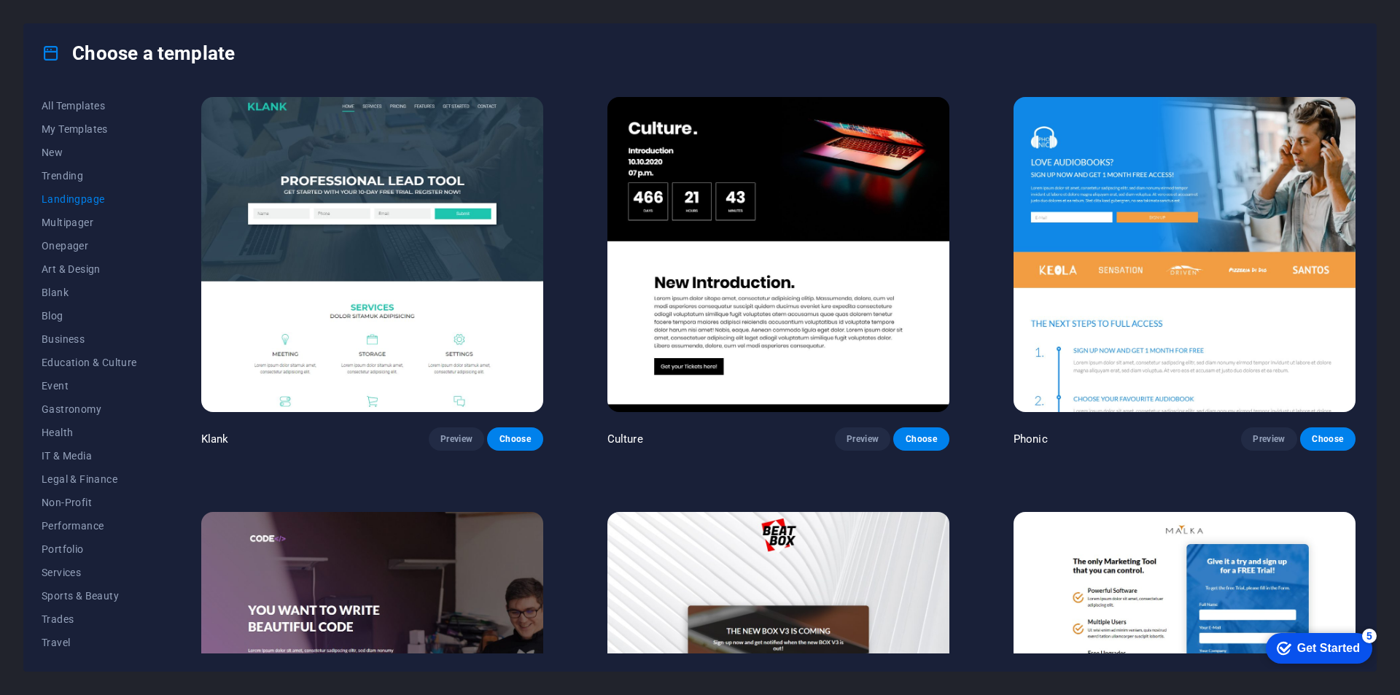
click at [395, 291] on img at bounding box center [372, 254] width 342 height 315
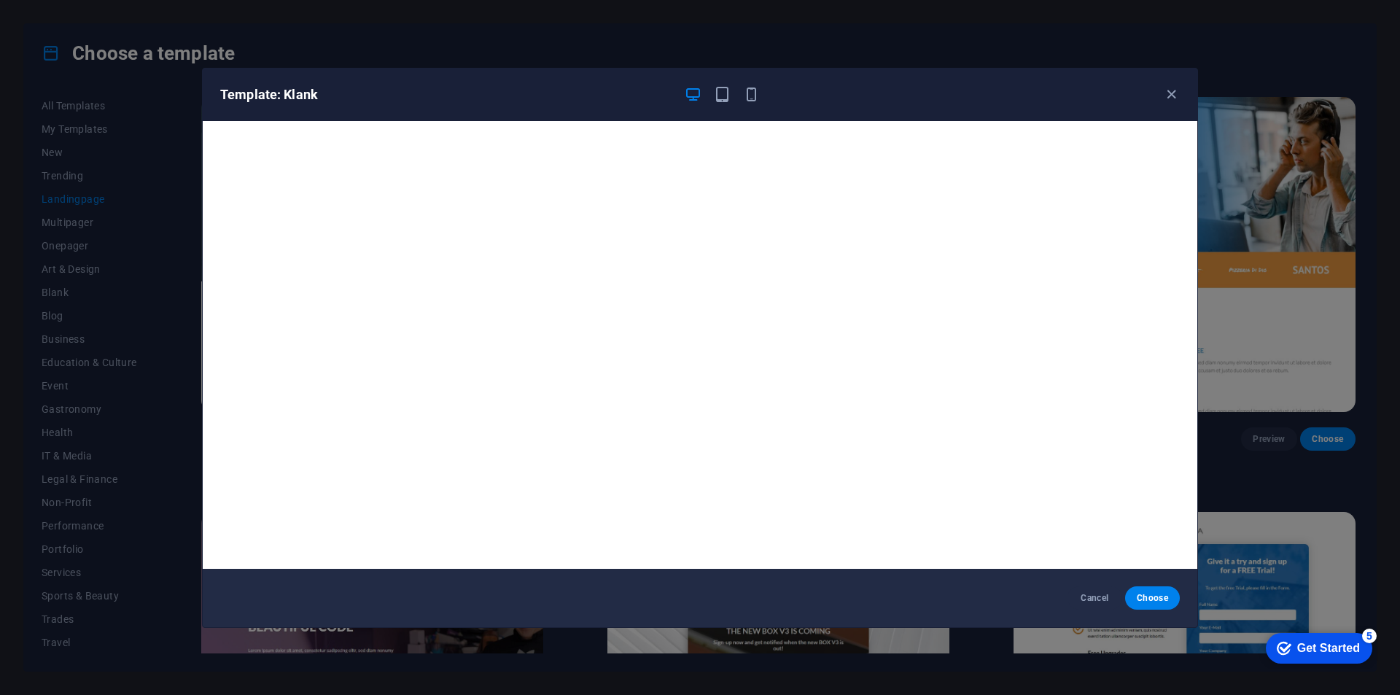
click at [1265, 320] on div "Template: Klank Cancel Choose" at bounding box center [700, 347] width 1400 height 695
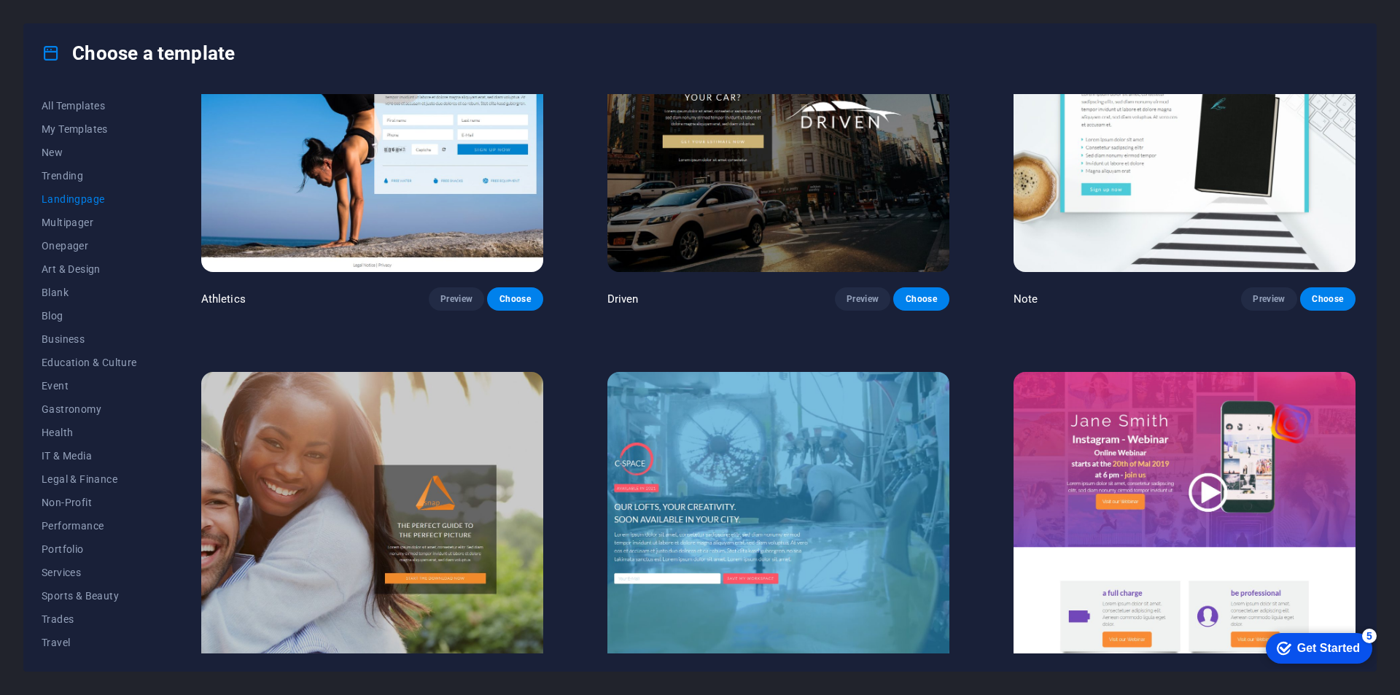
scroll to position [1313, 0]
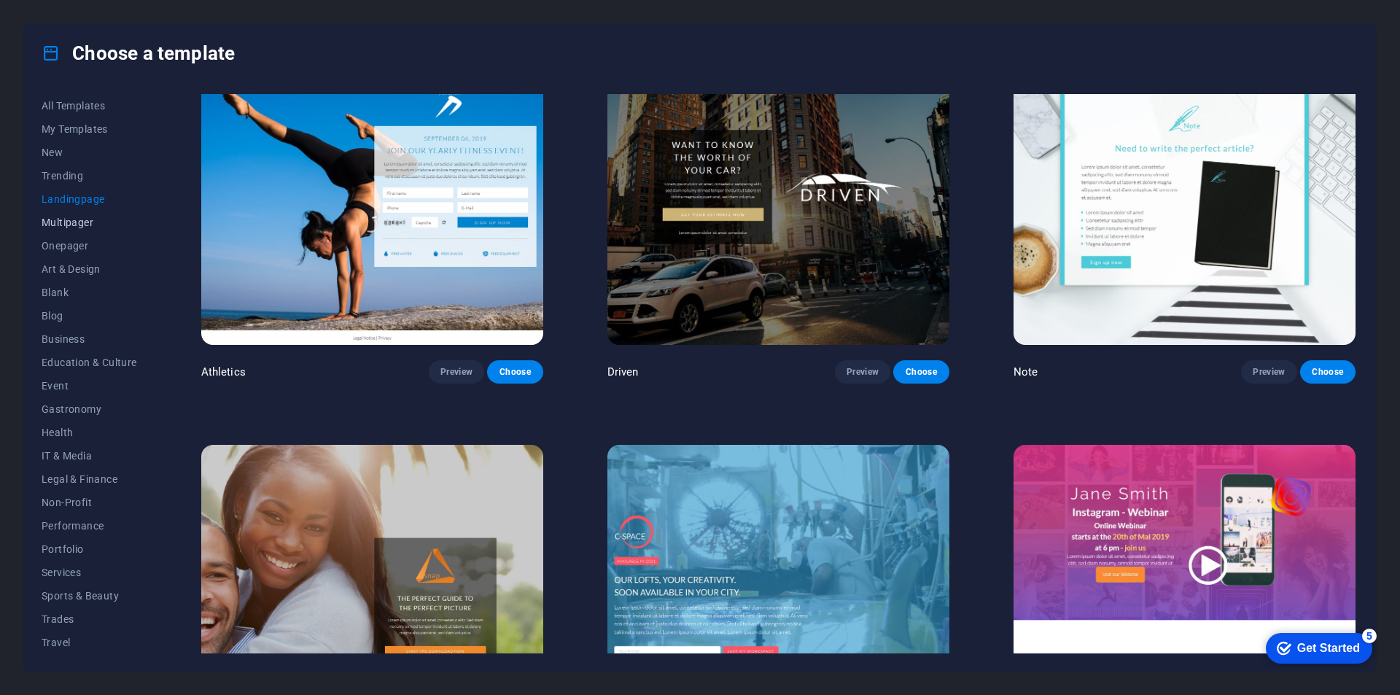
click at [71, 230] on button "Multipager" at bounding box center [90, 222] width 96 height 23
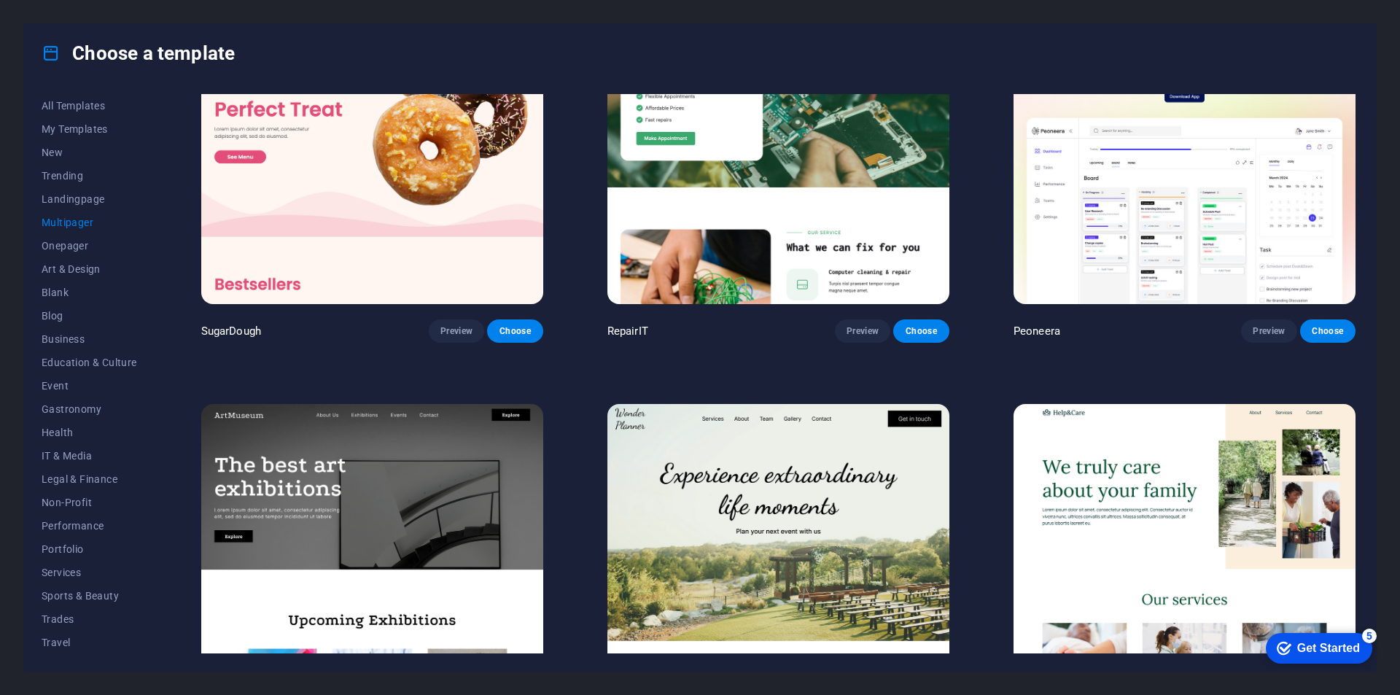
scroll to position [0, 0]
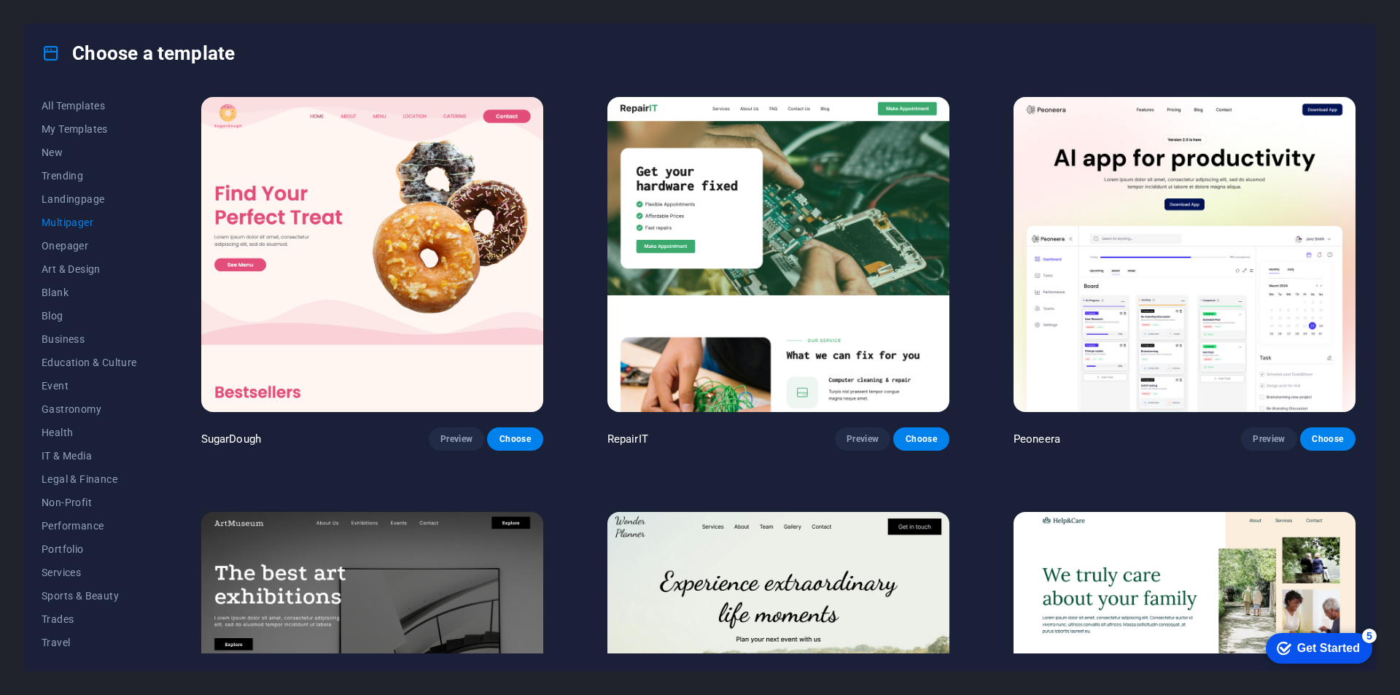
click at [385, 317] on img at bounding box center [372, 254] width 342 height 315
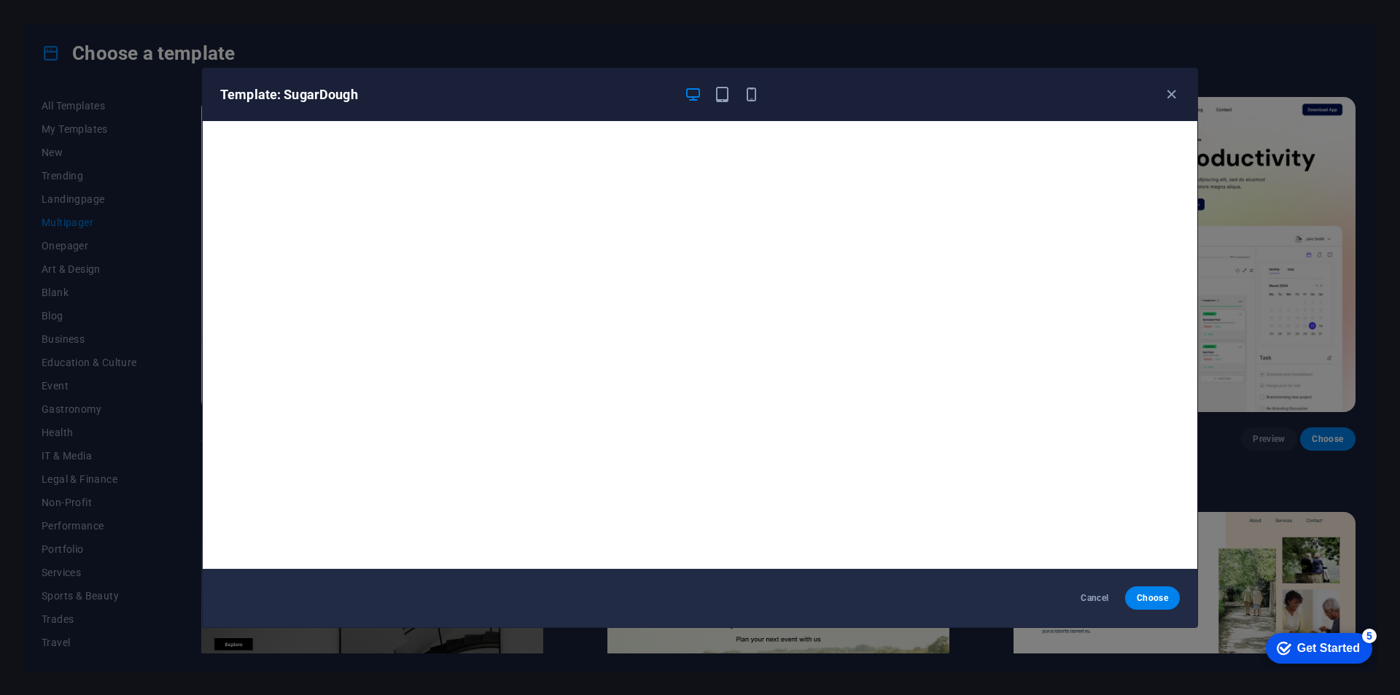
click at [1247, 319] on div "Template: SugarDough Cancel Choose" at bounding box center [700, 347] width 1400 height 695
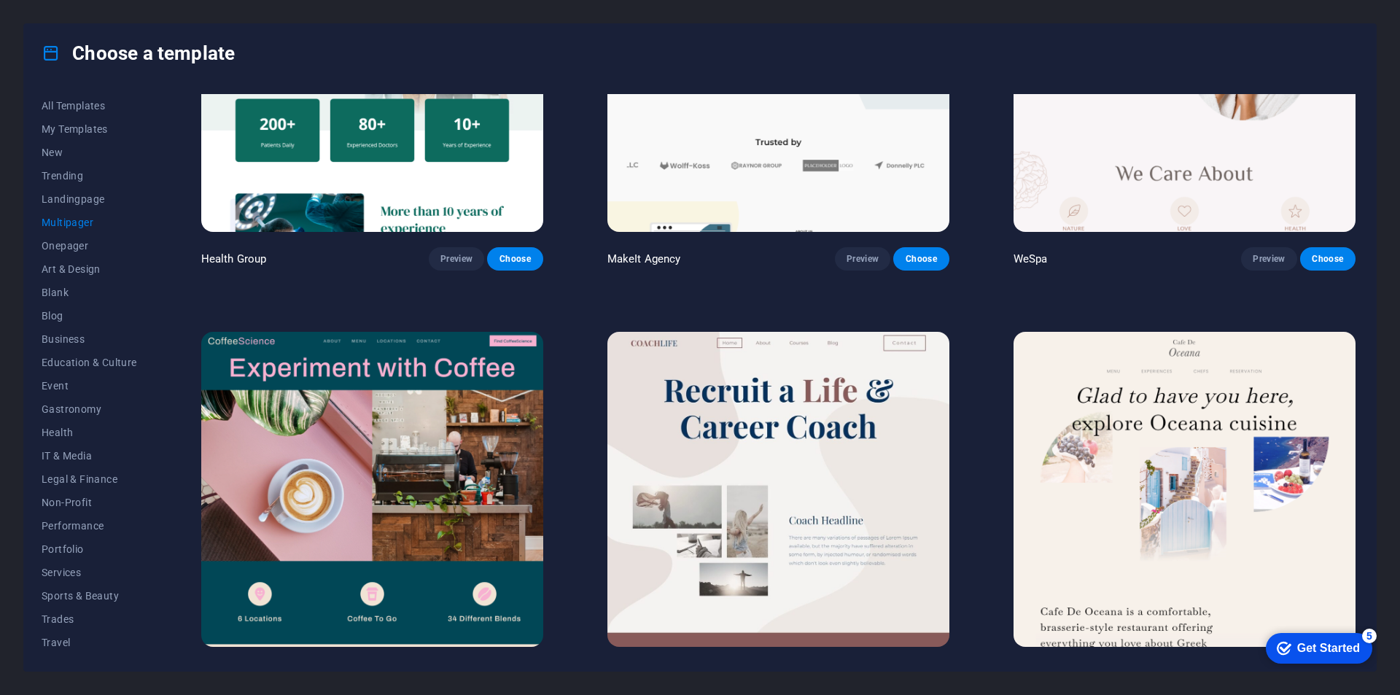
scroll to position [2772, 0]
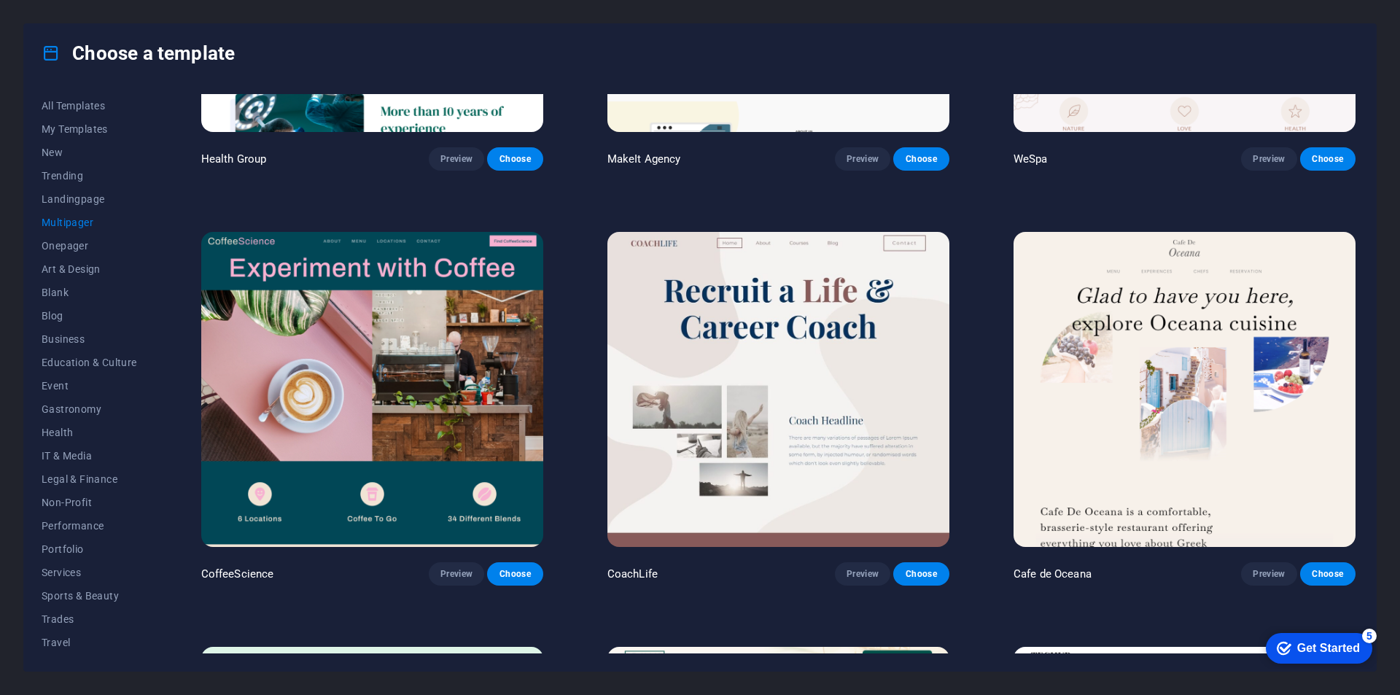
click at [377, 336] on img at bounding box center [372, 389] width 342 height 315
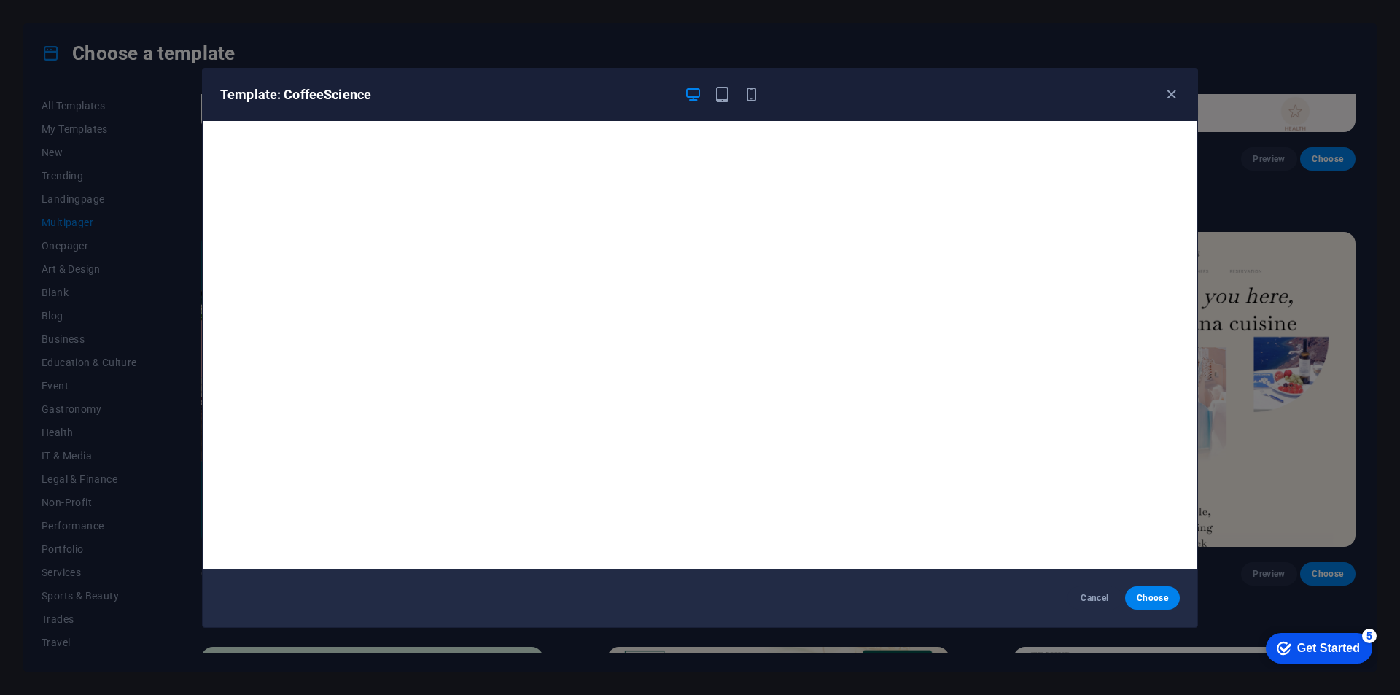
click at [1208, 269] on div "Template: CoffeeScience Cancel Choose" at bounding box center [700, 347] width 1400 height 695
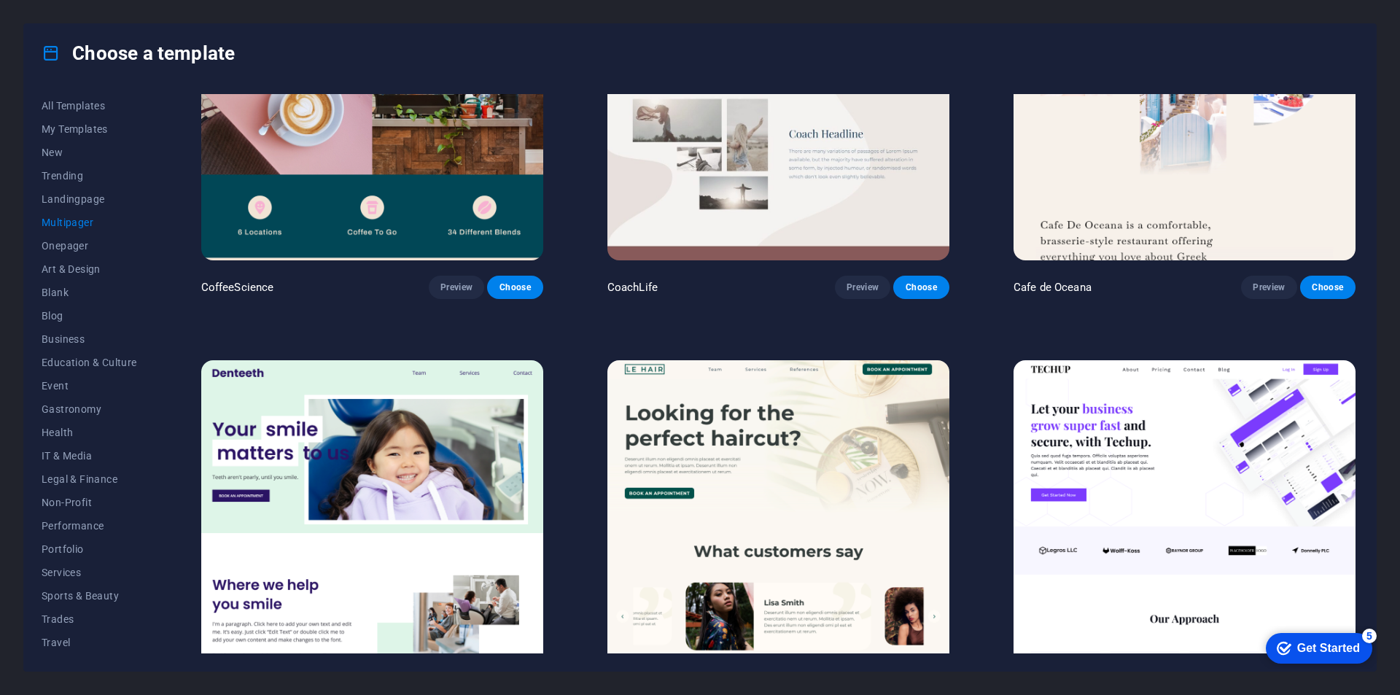
scroll to position [3282, 0]
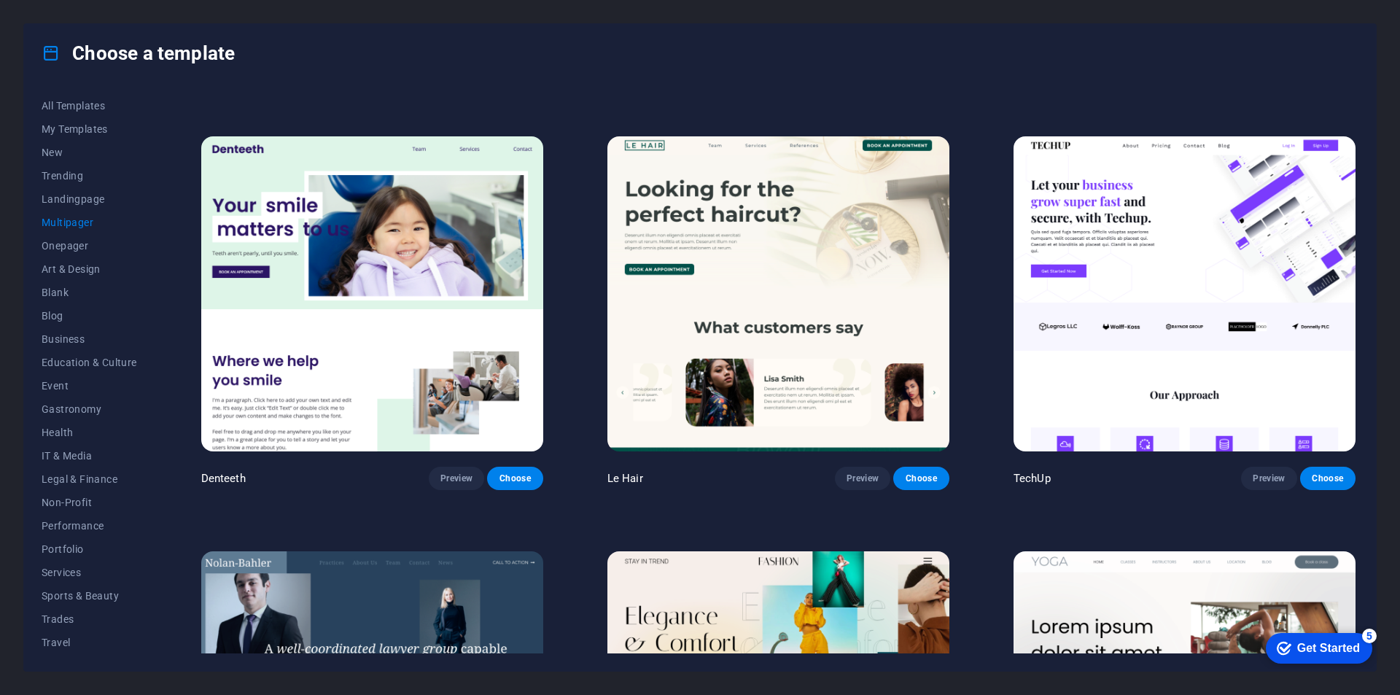
click at [1198, 275] on img at bounding box center [1185, 293] width 342 height 315
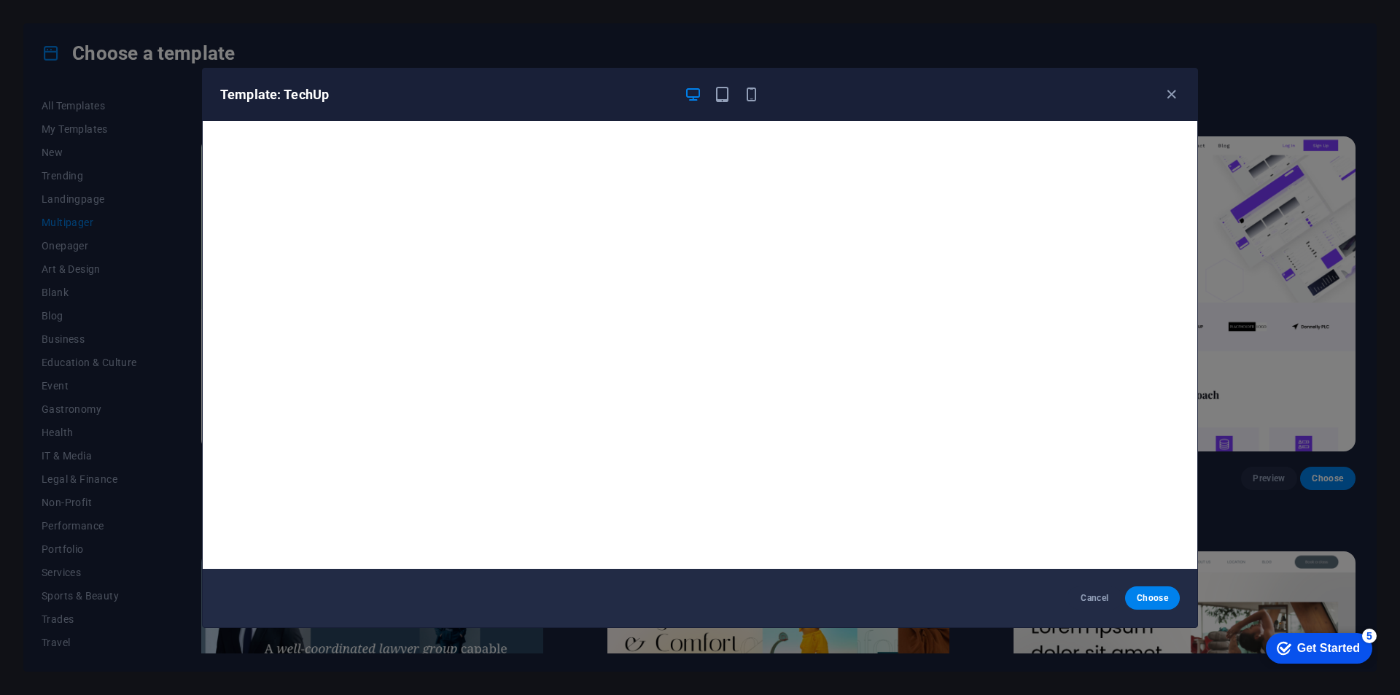
click at [1228, 242] on div "Template: TechUp Cancel Choose" at bounding box center [700, 347] width 1400 height 695
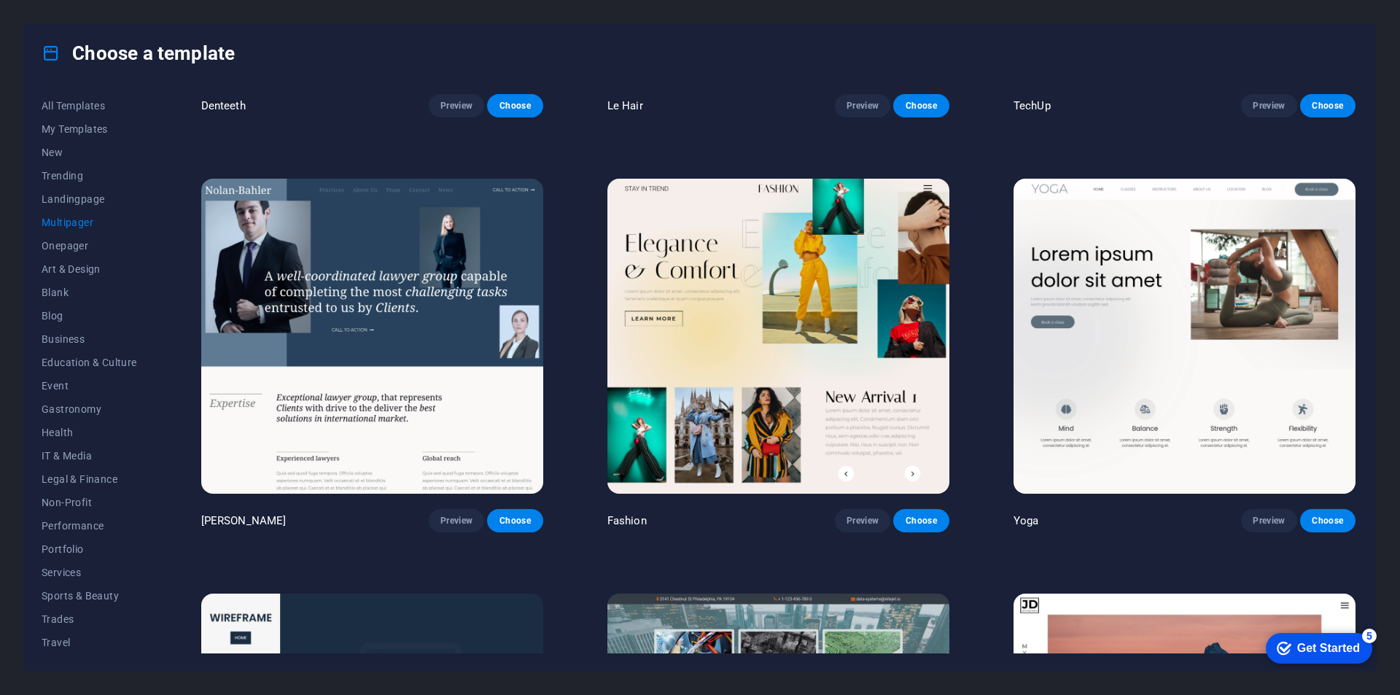
scroll to position [3647, 0]
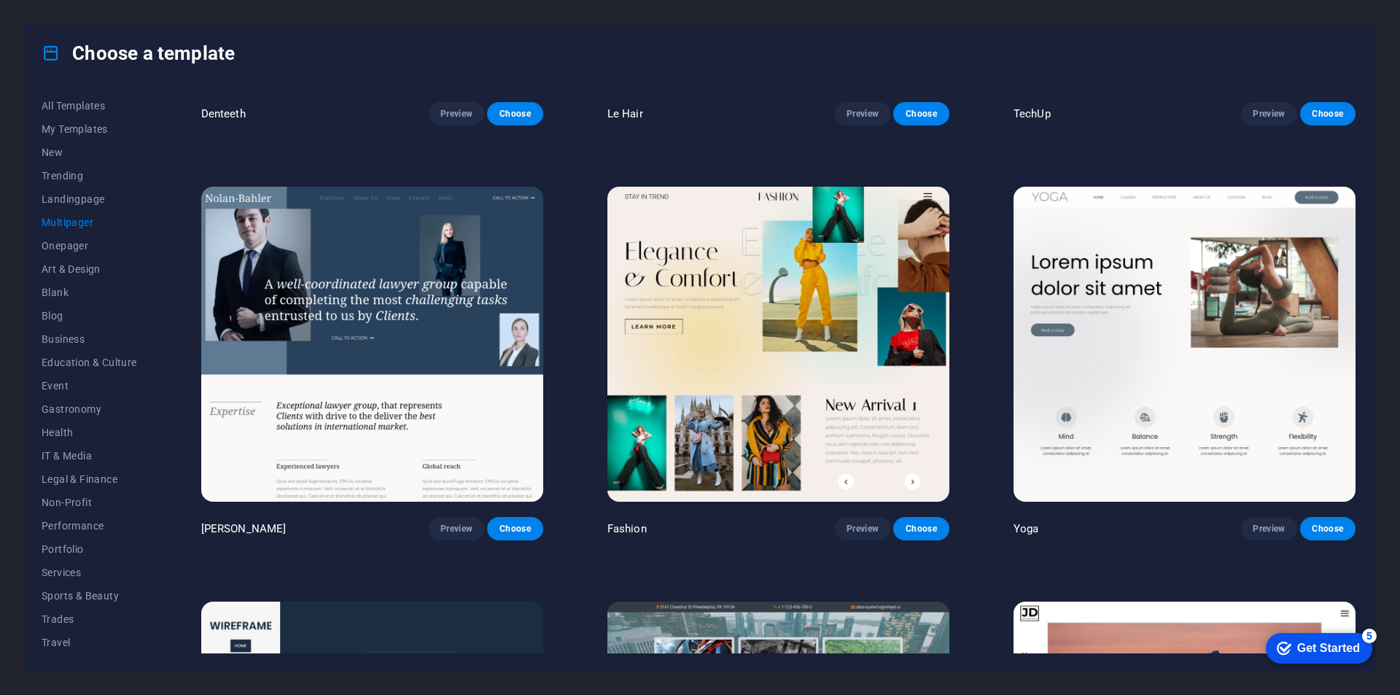
click at [1109, 289] on img at bounding box center [1185, 344] width 342 height 315
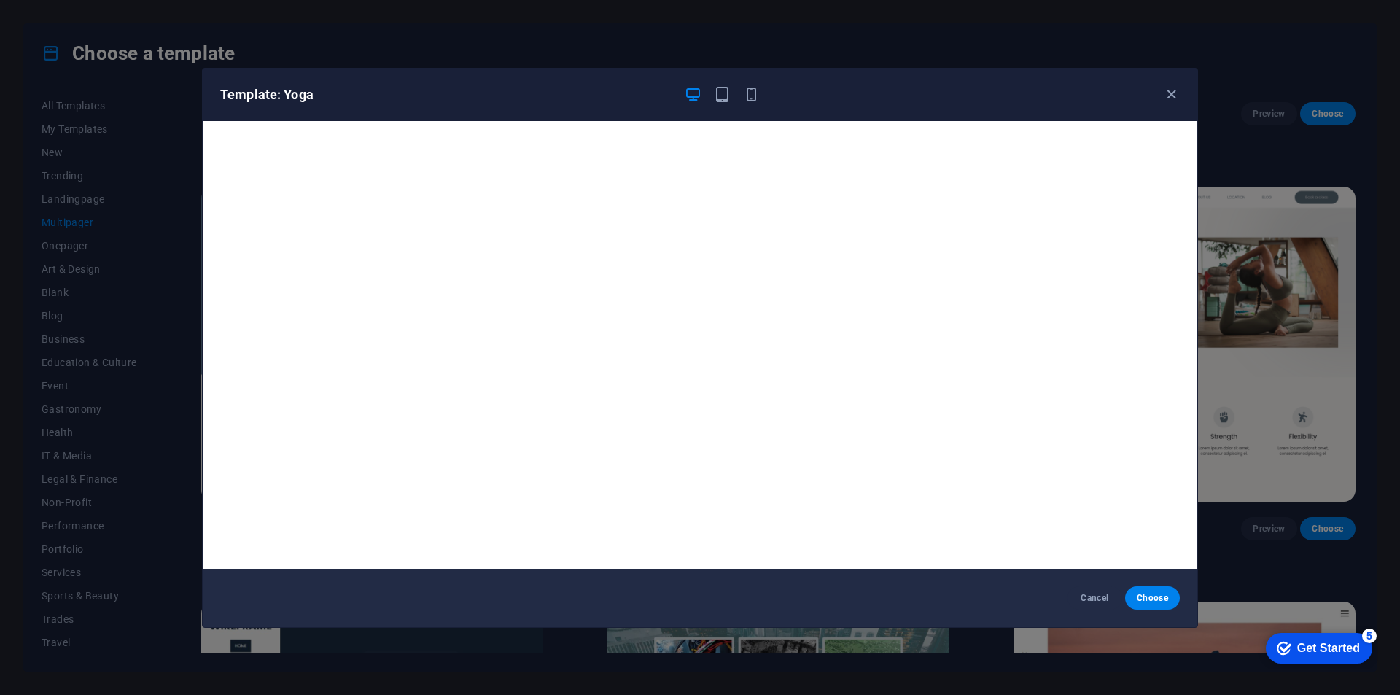
click at [1364, 258] on div "Template: Yoga Cancel Choose" at bounding box center [700, 347] width 1400 height 695
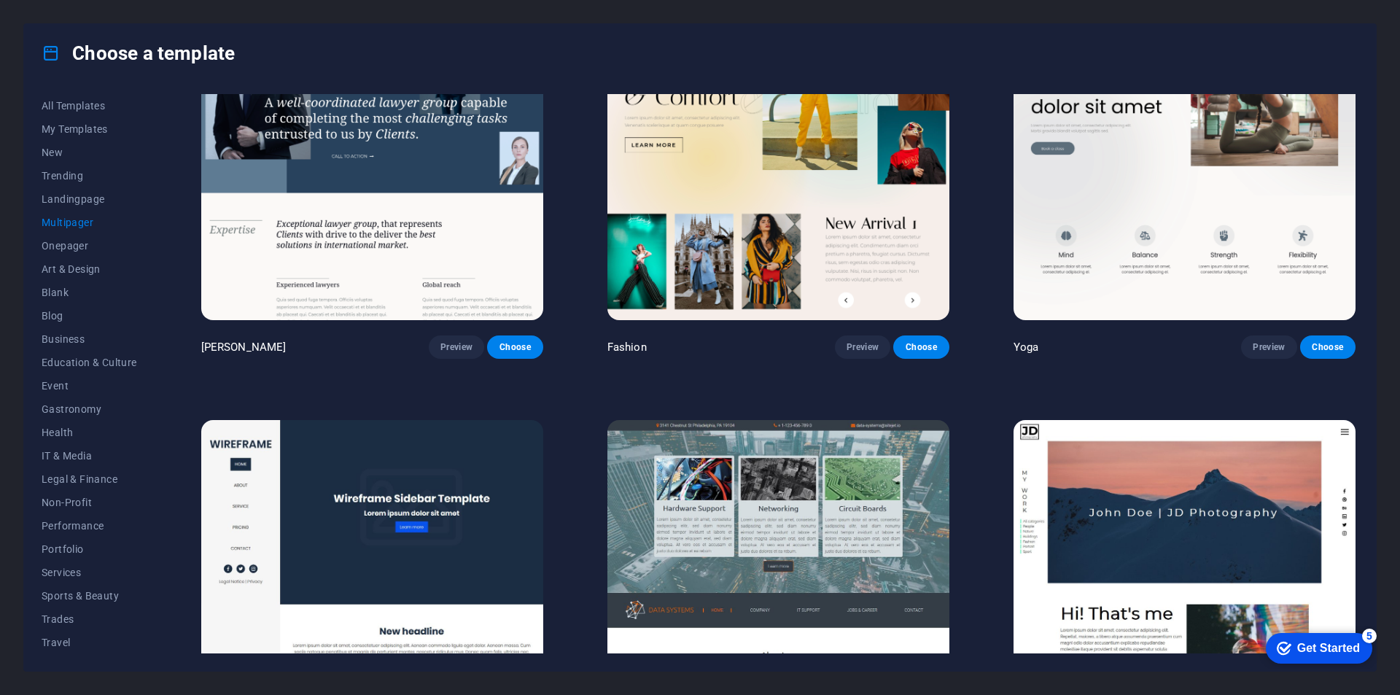
scroll to position [4085, 0]
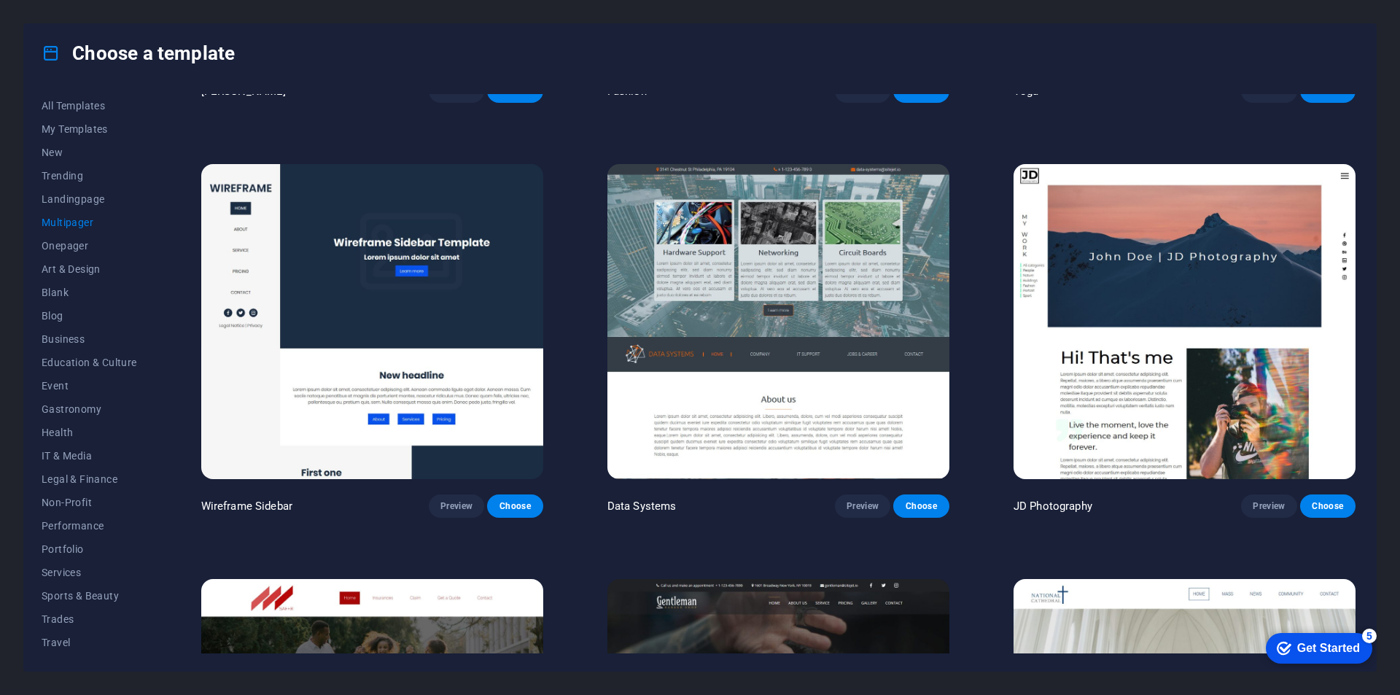
click at [863, 284] on img at bounding box center [779, 321] width 342 height 315
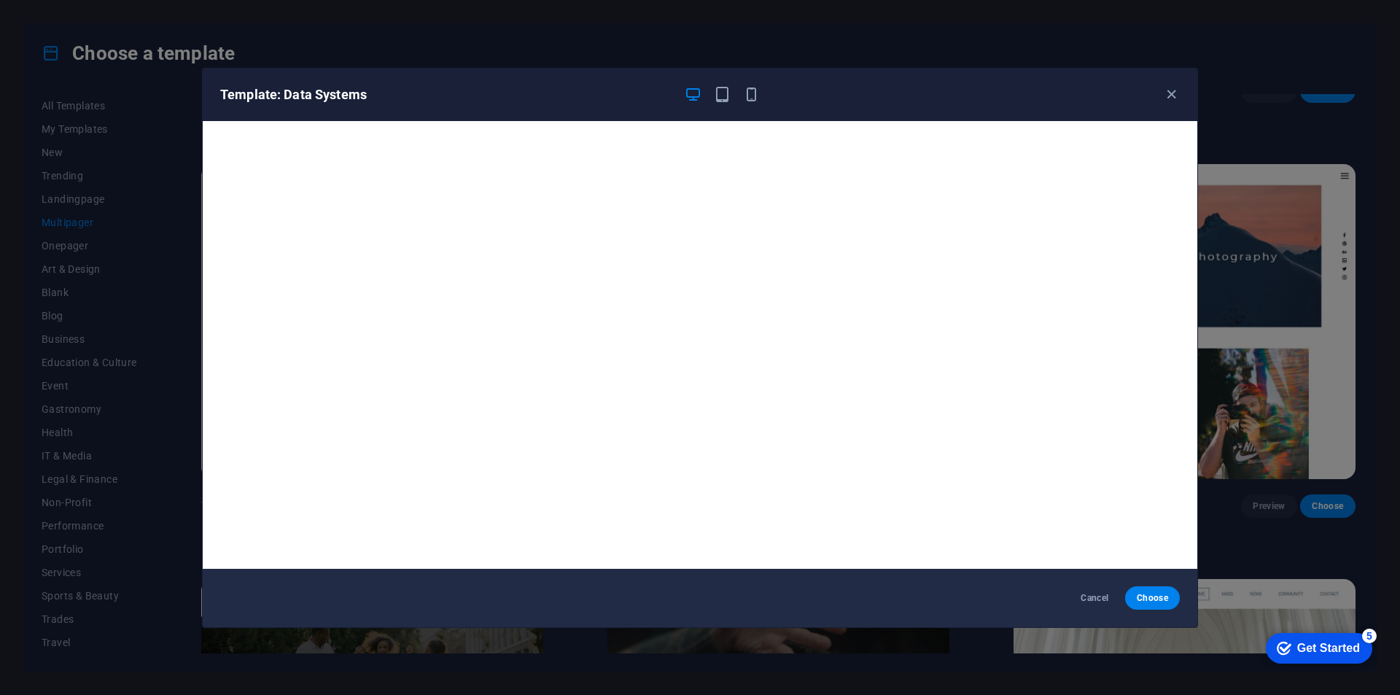
scroll to position [4, 0]
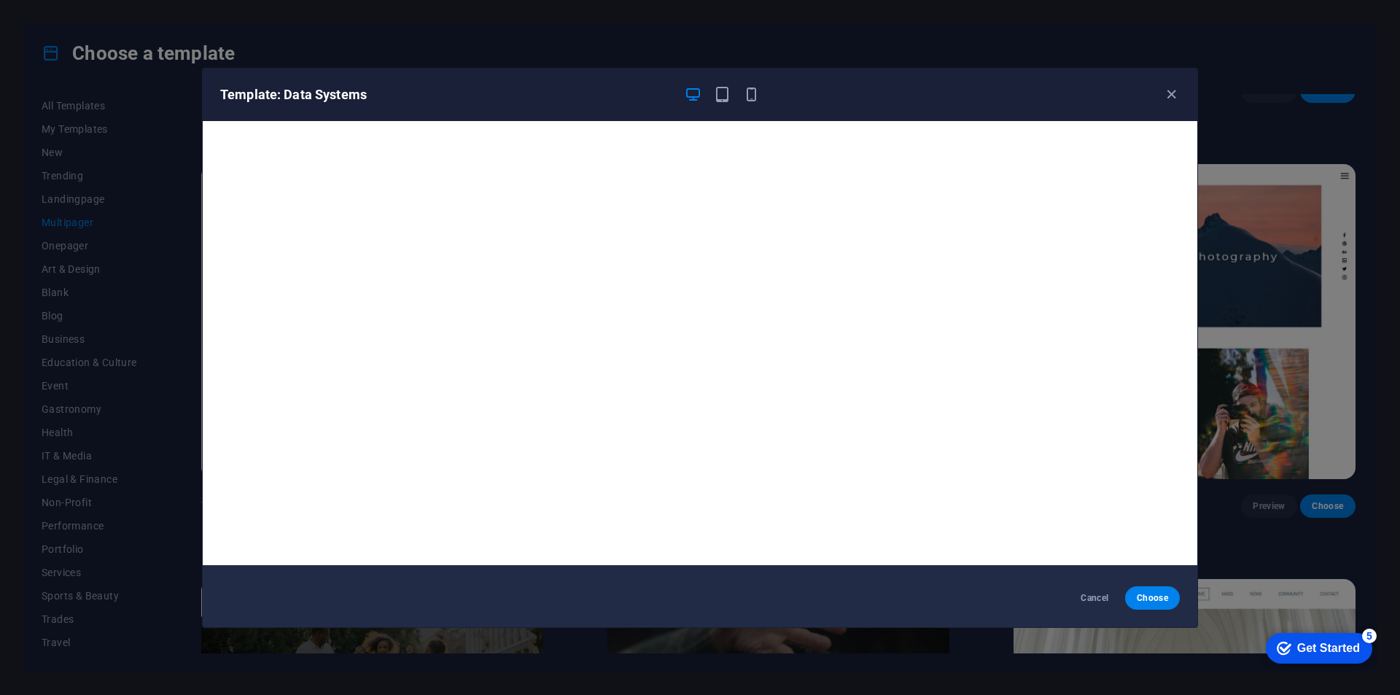
click at [1317, 296] on div "Template: Data Systems Cancel Choose" at bounding box center [700, 347] width 1400 height 695
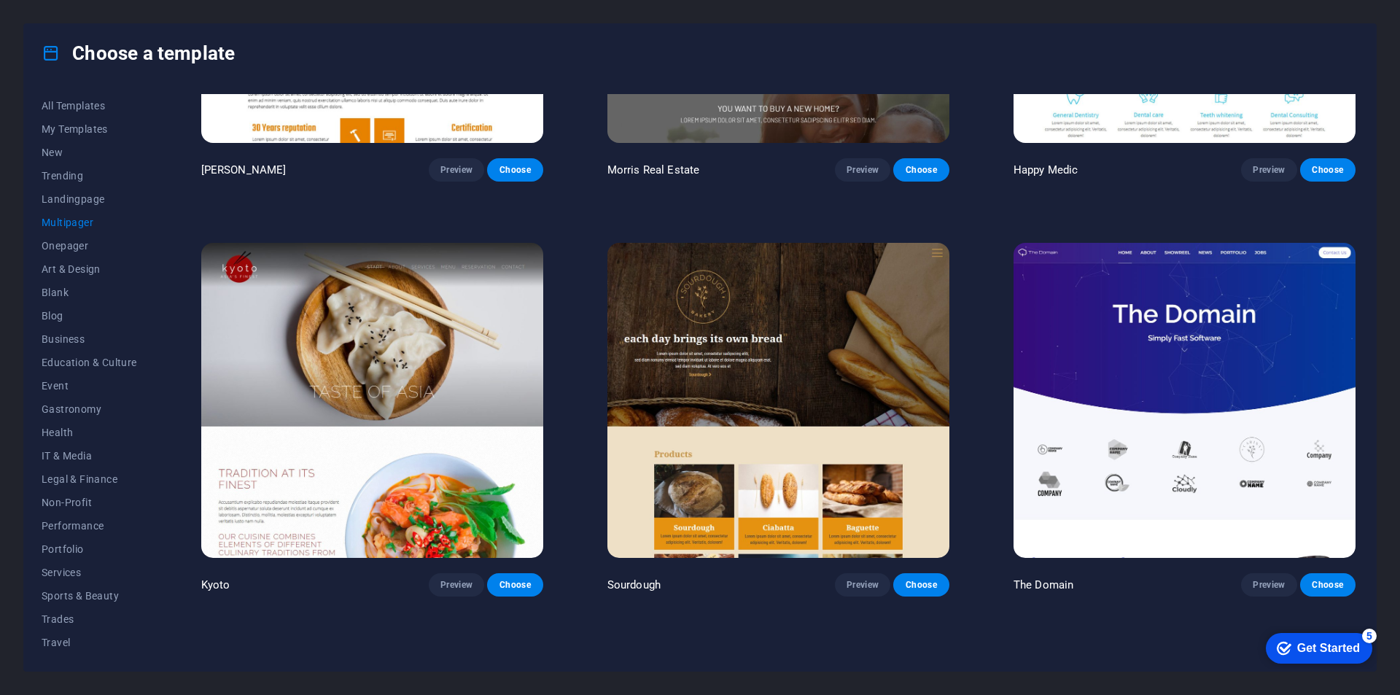
scroll to position [5689, 0]
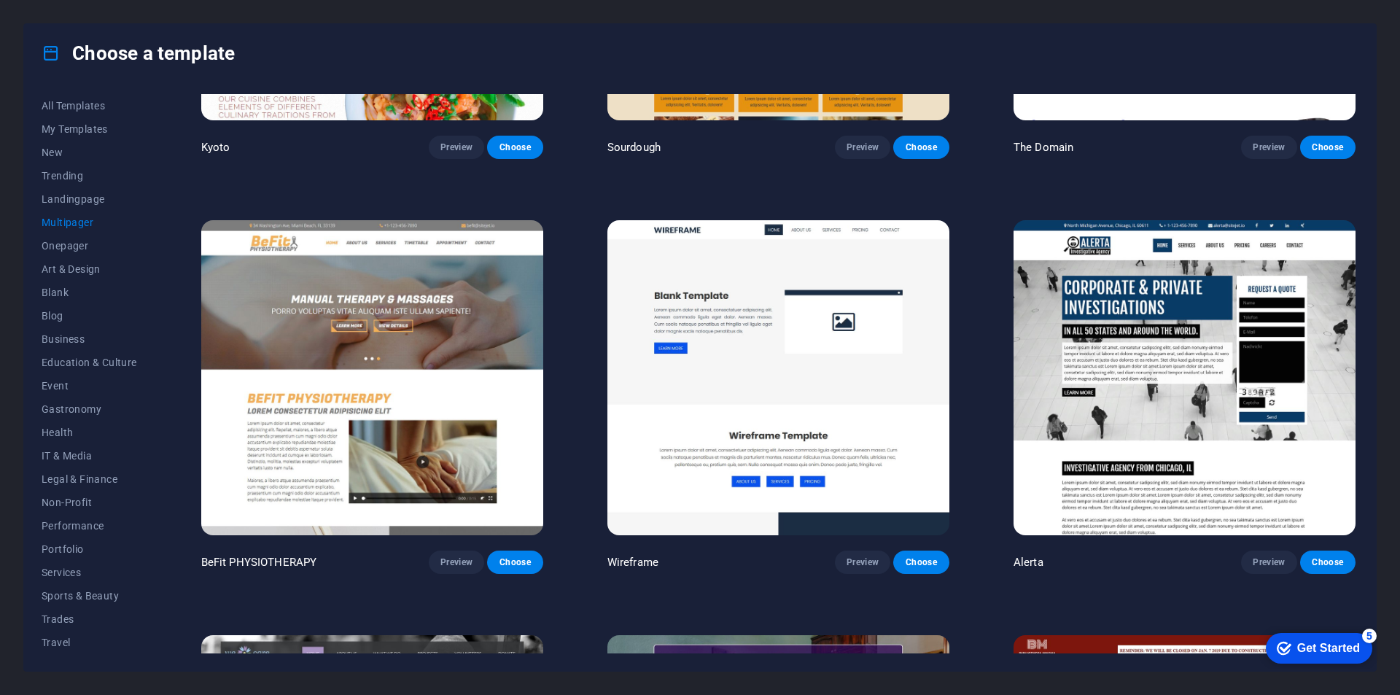
click at [826, 330] on img at bounding box center [779, 377] width 342 height 315
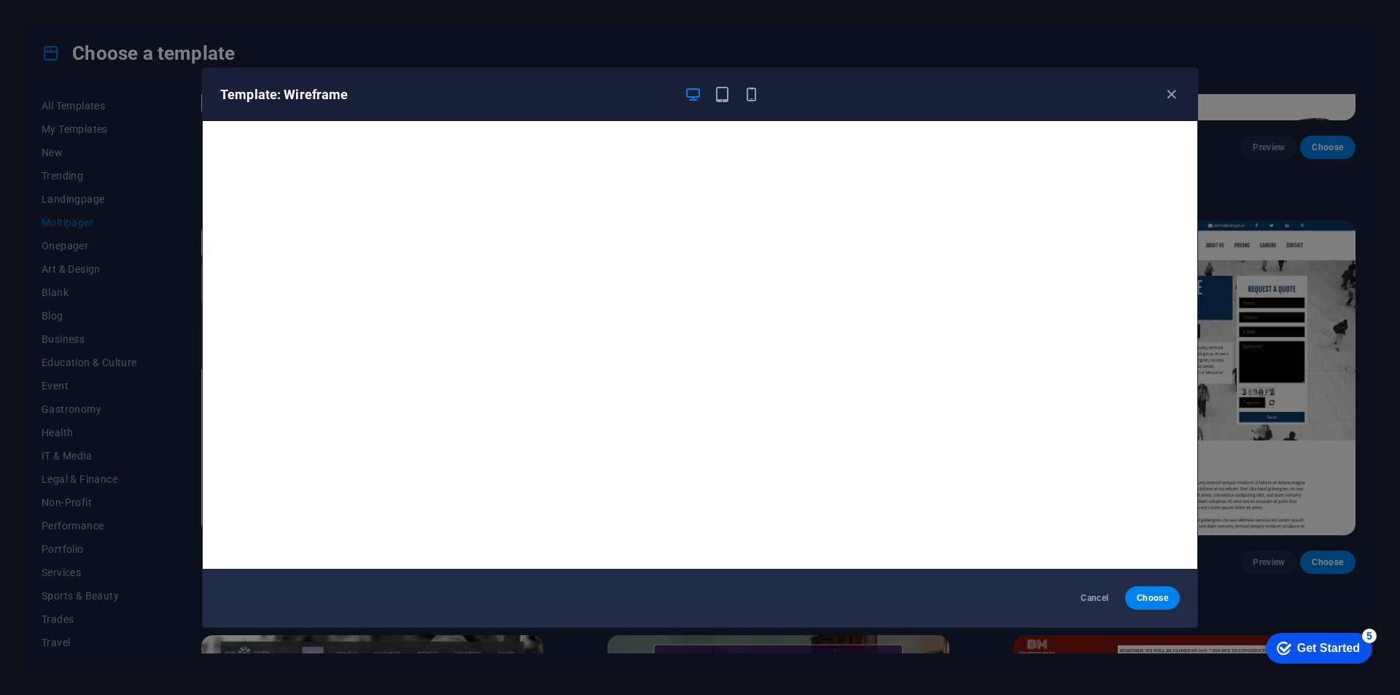
click at [1220, 337] on div "Template: Wireframe Cancel Choose" at bounding box center [700, 347] width 1400 height 695
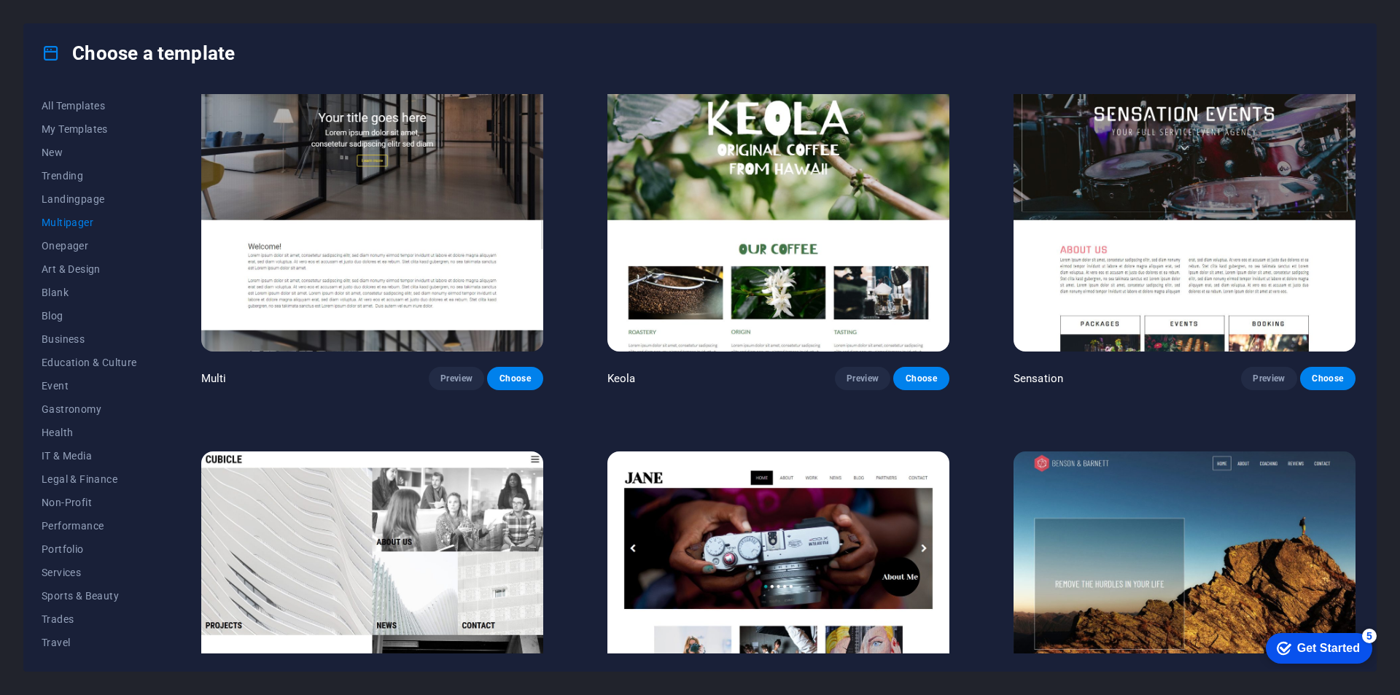
scroll to position [8481, 0]
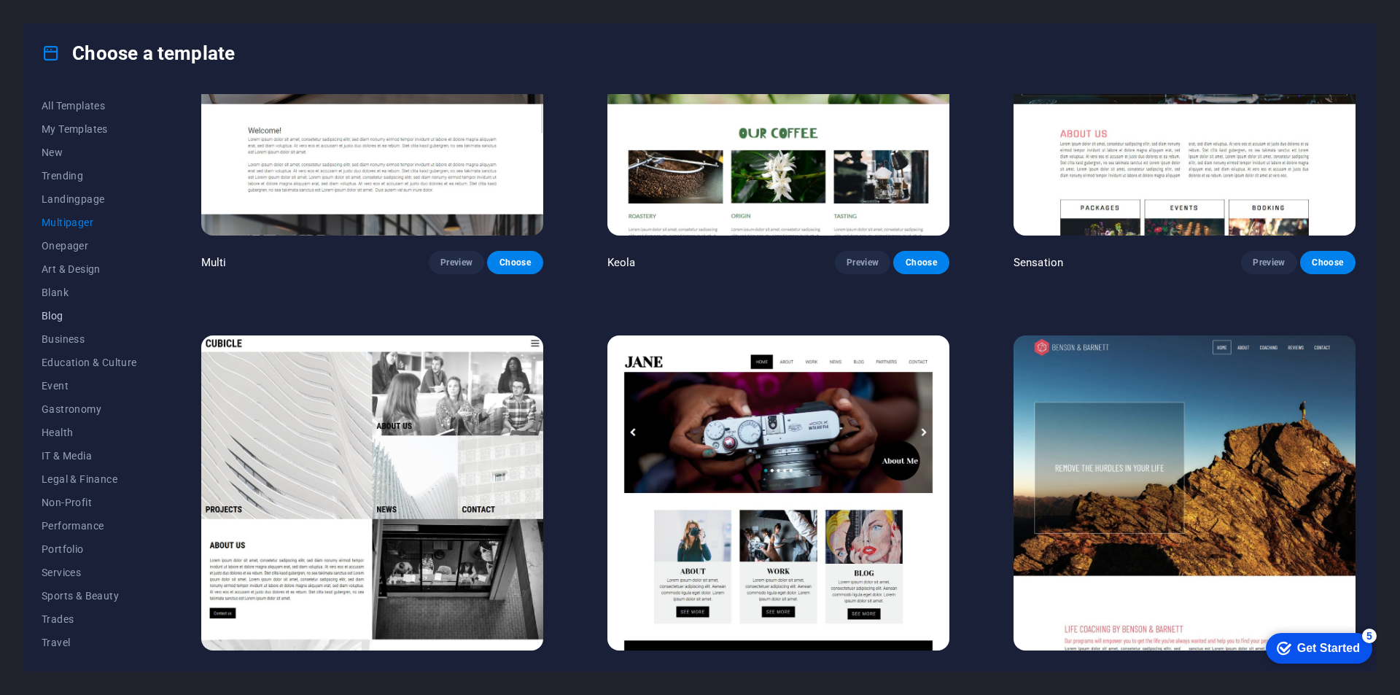
click at [80, 308] on button "Blog" at bounding box center [90, 315] width 96 height 23
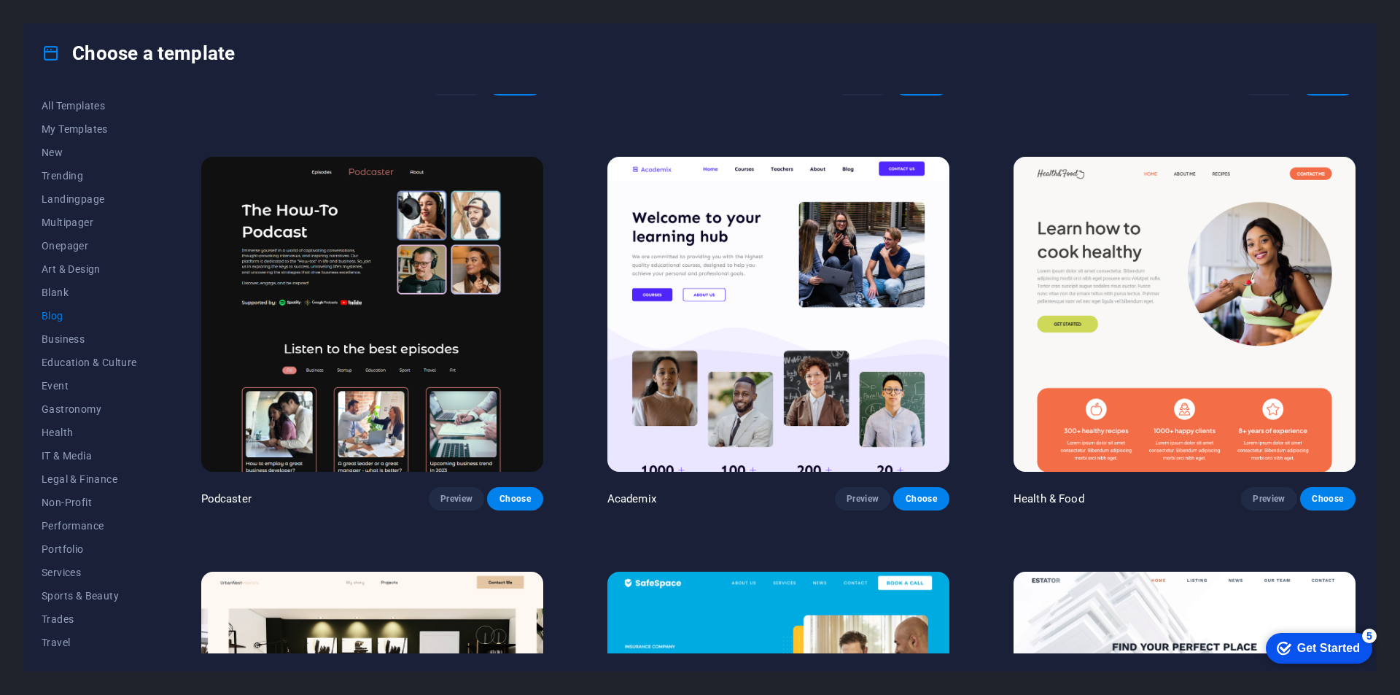
scroll to position [357, 0]
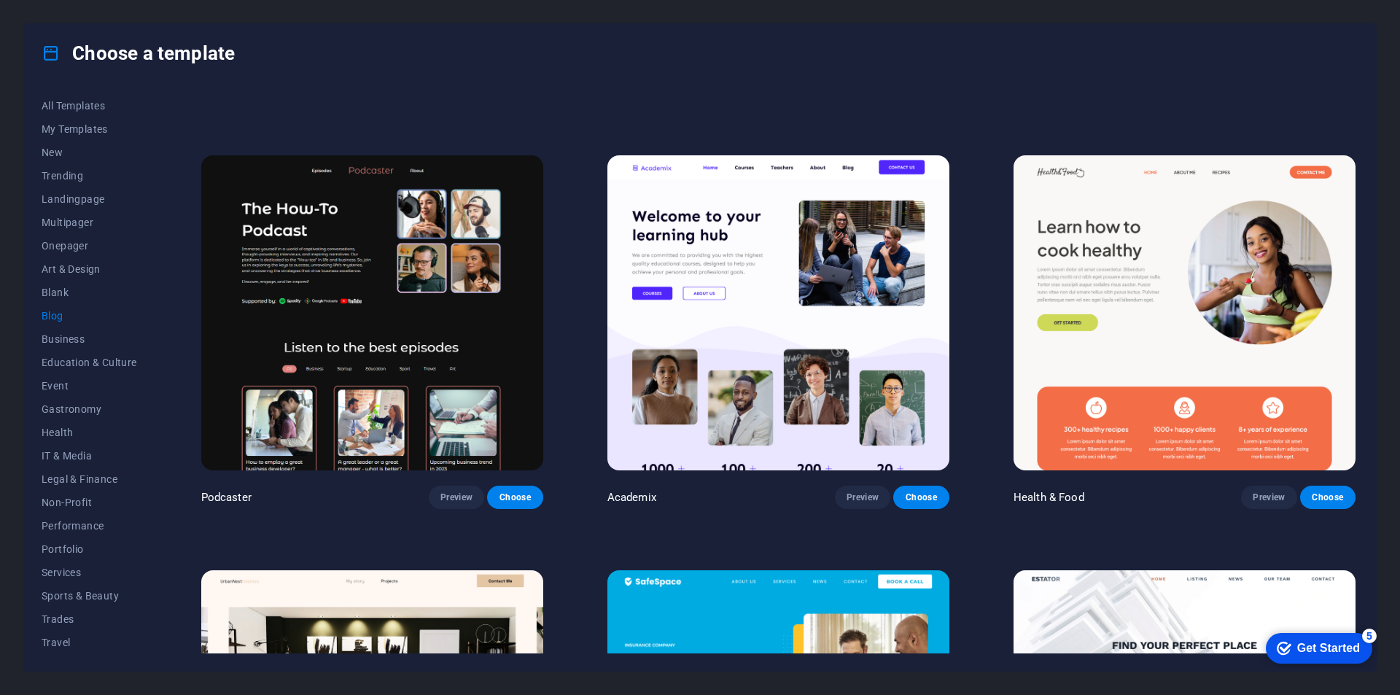
click at [727, 332] on img at bounding box center [779, 312] width 342 height 315
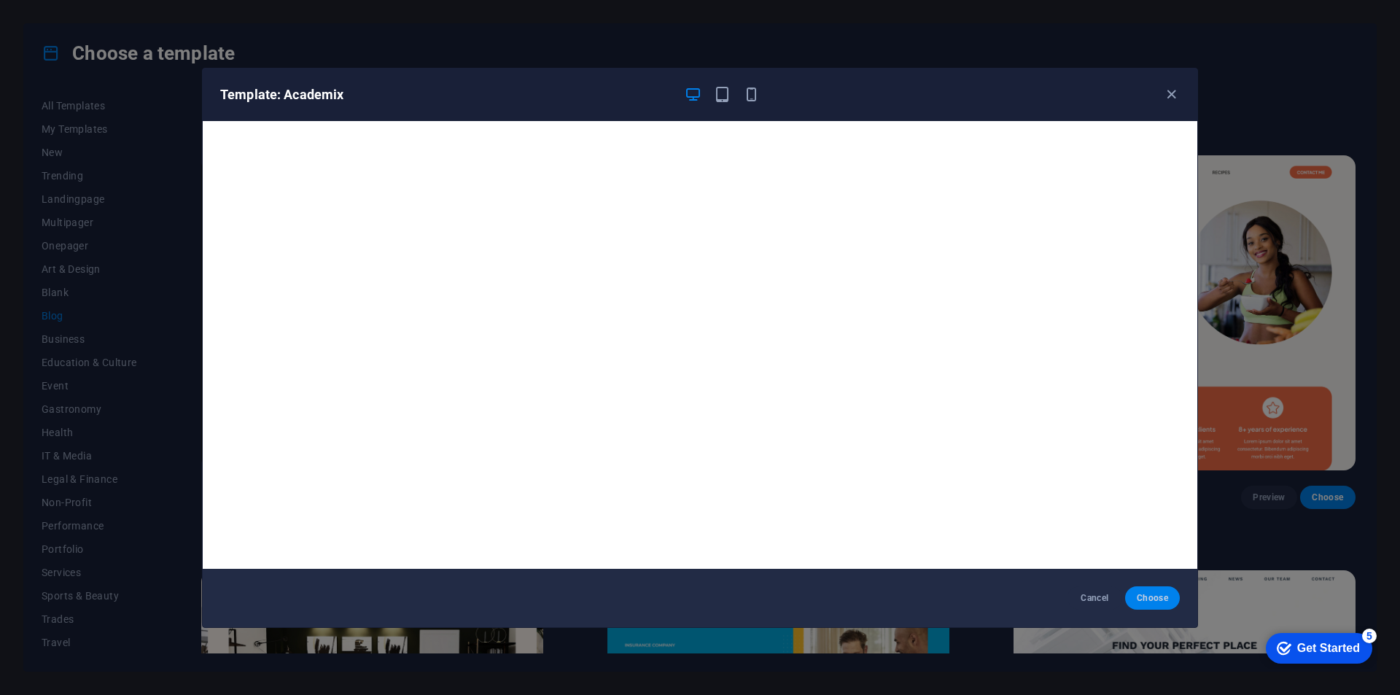
drag, startPoint x: 1160, startPoint y: 594, endPoint x: 1163, endPoint y: 587, distance: 7.5
click at [1160, 592] on span "Choose" at bounding box center [1152, 598] width 31 height 12
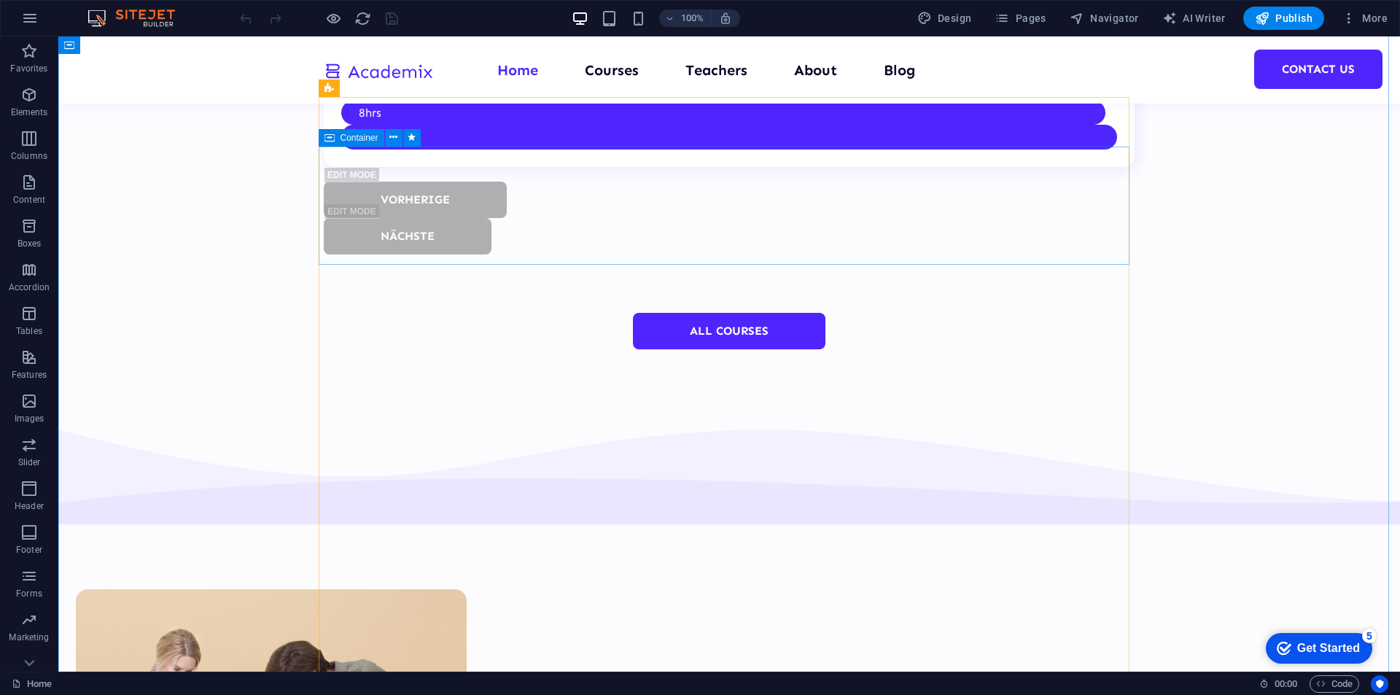
scroll to position [5632, 0]
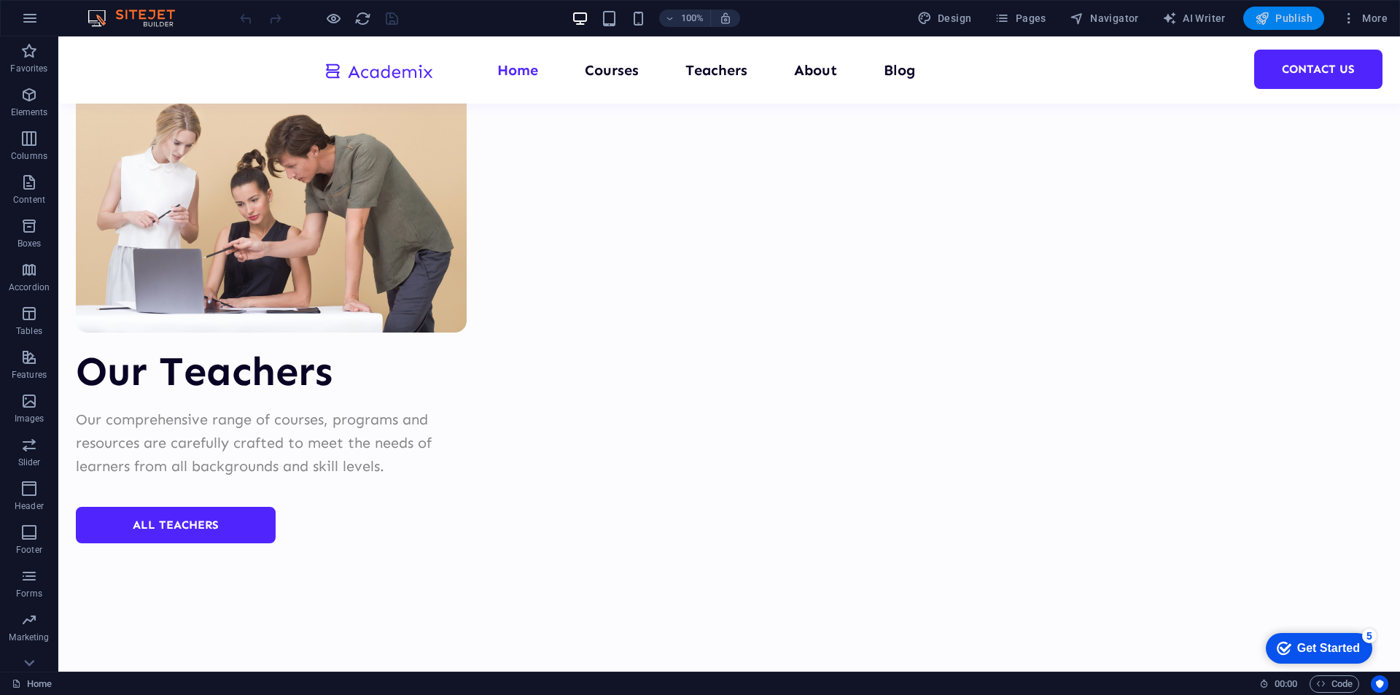
click at [1279, 23] on span "Publish" at bounding box center [1284, 18] width 58 height 15
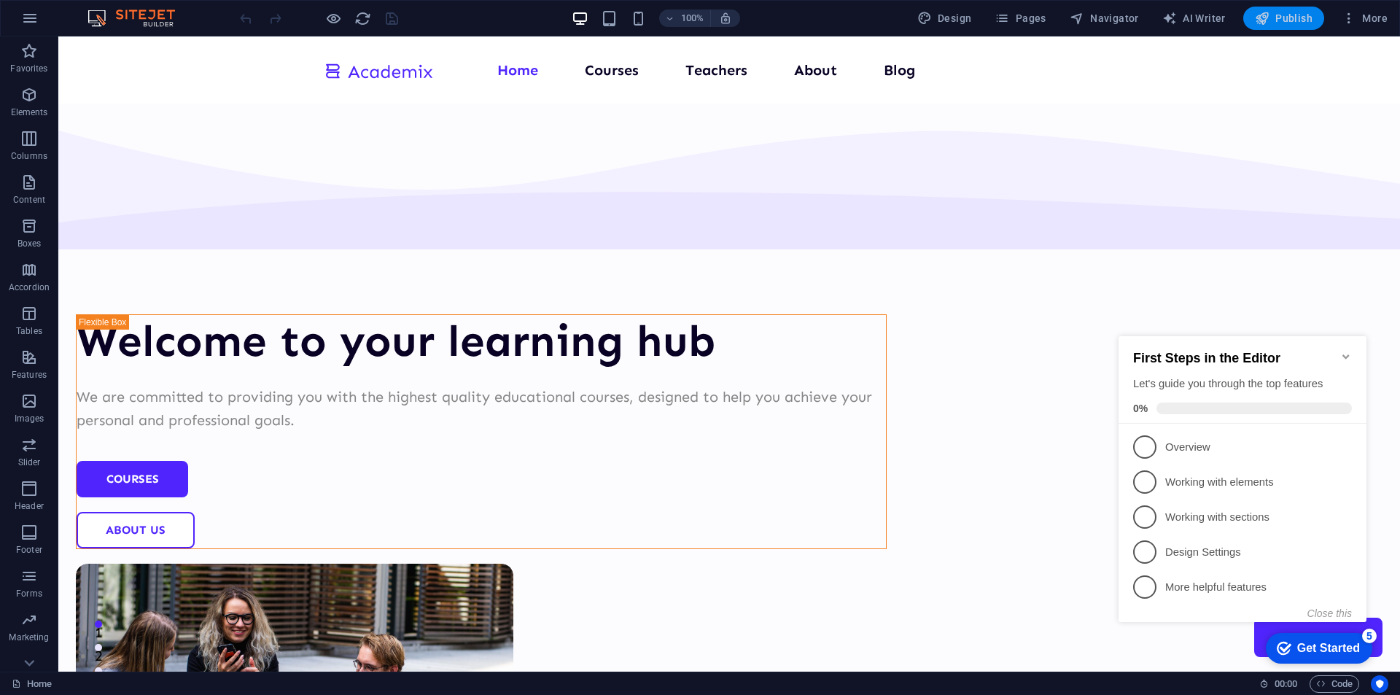
click at [1288, 18] on span "Publish" at bounding box center [1284, 18] width 58 height 15
